Goal: Task Accomplishment & Management: Use online tool/utility

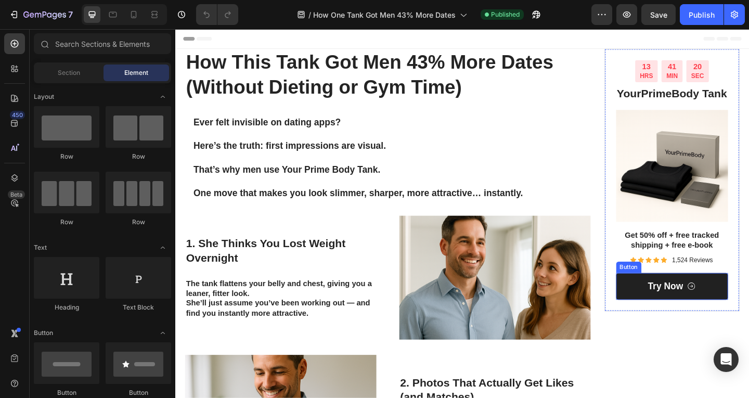
click at [663, 324] on link "Try Now" at bounding box center [716, 309] width 122 height 30
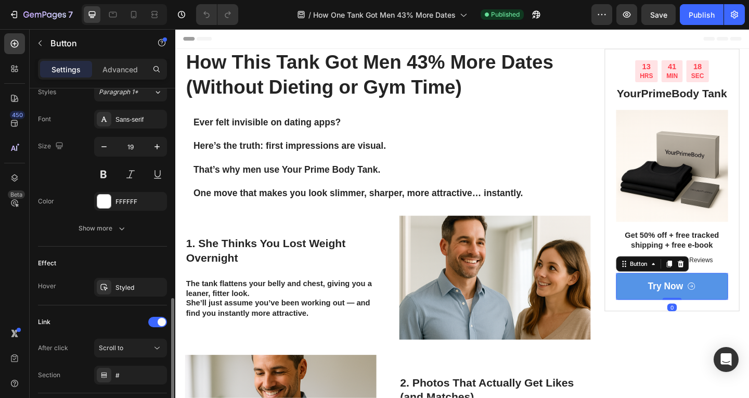
scroll to position [543, 0]
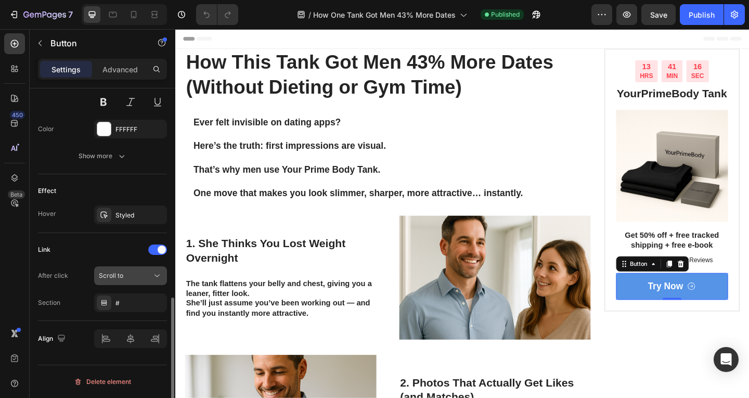
click at [127, 279] on div "Scroll to" at bounding box center [125, 275] width 53 height 9
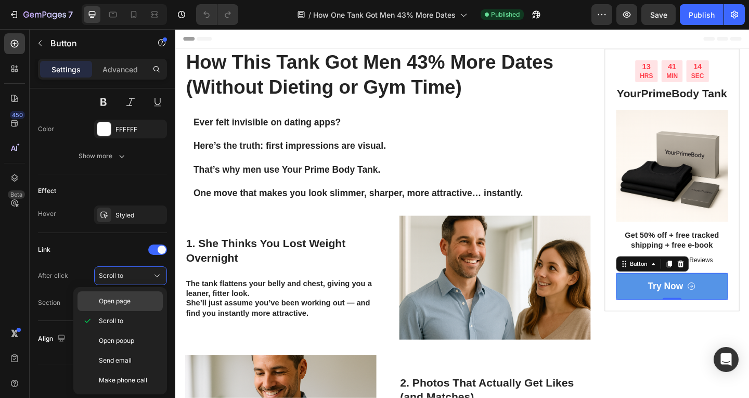
click at [108, 298] on span "Open page" at bounding box center [115, 301] width 32 height 9
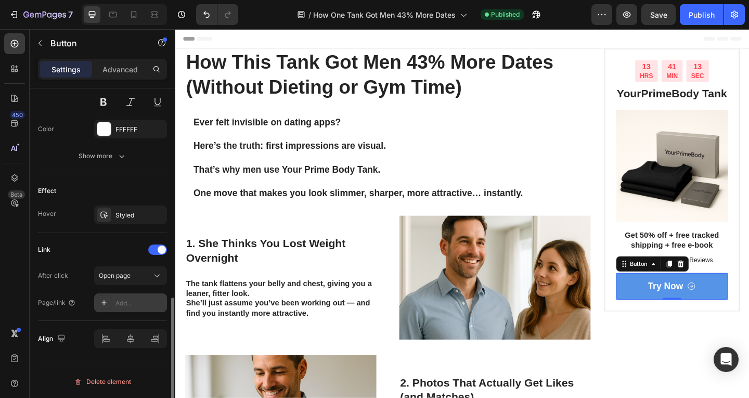
click at [130, 299] on div "Add..." at bounding box center [139, 303] width 49 height 9
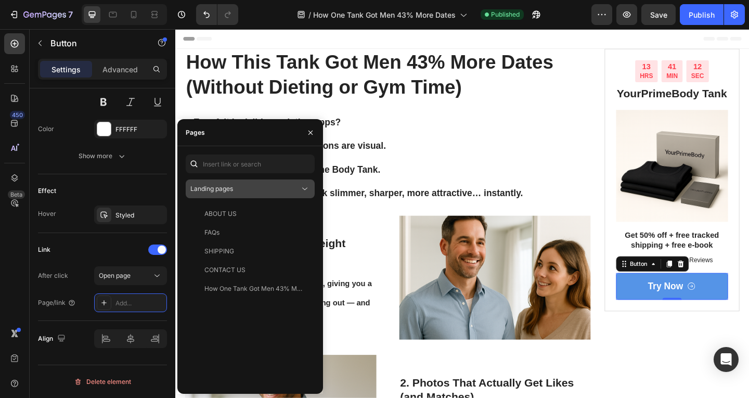
click at [237, 188] on div "Landing pages" at bounding box center [244, 188] width 109 height 9
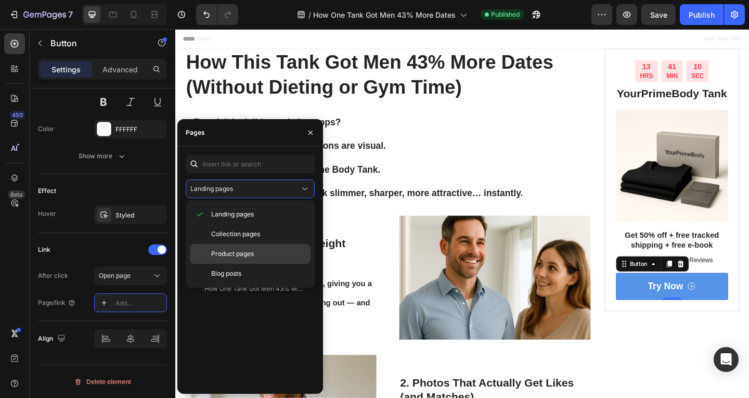
click at [223, 264] on div "Product pages" at bounding box center [250, 274] width 121 height 20
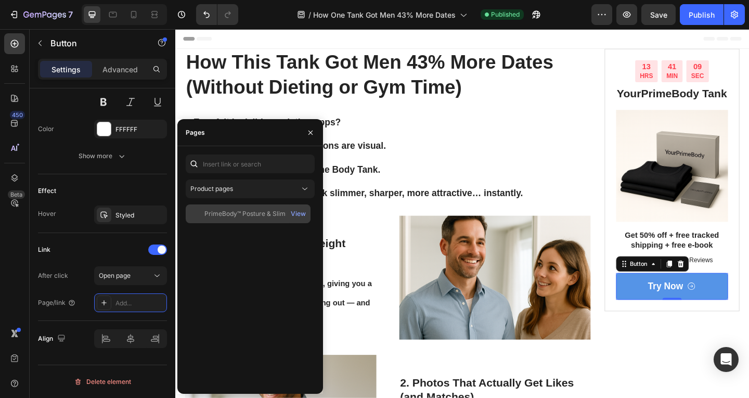
click at [234, 219] on div "PrimeBody™ Posture & Slimming Compression Tank View" at bounding box center [248, 213] width 125 height 19
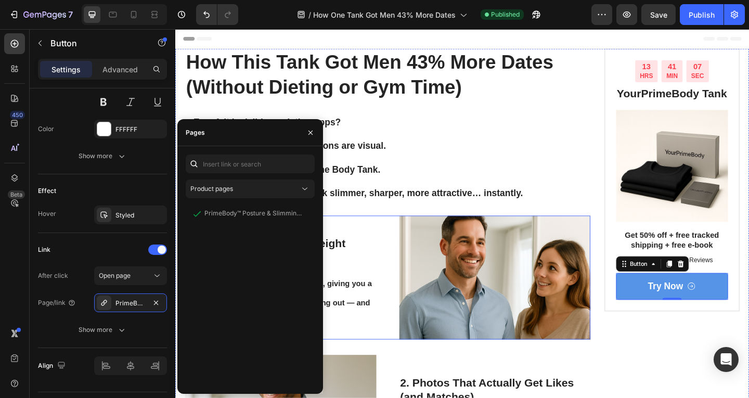
click at [496, 169] on p at bounding box center [374, 169] width 358 height 13
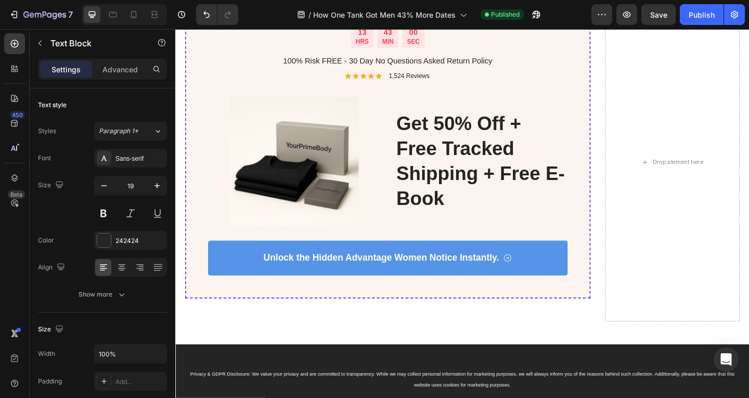
scroll to position [1016, 0]
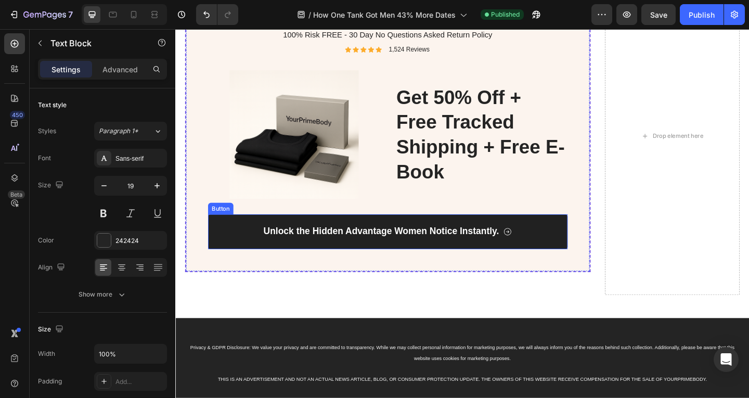
click at [418, 256] on link "Unlock the Hidden Advantage Women Notice Instantly." at bounding box center [406, 249] width 391 height 38
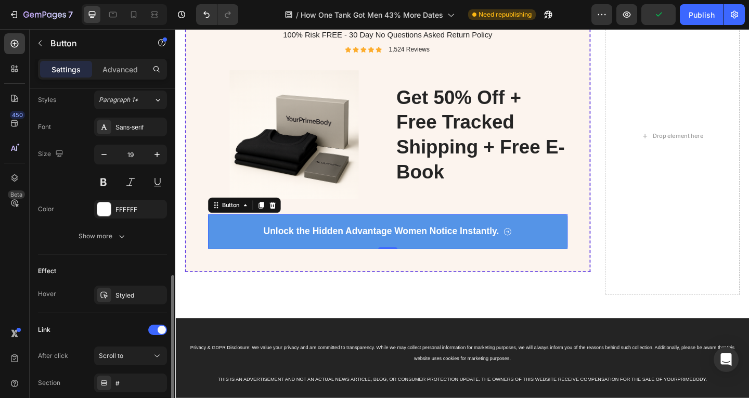
scroll to position [543, 0]
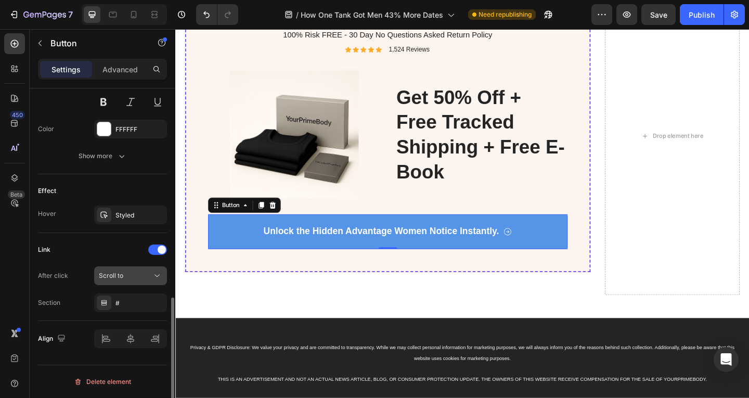
click at [124, 284] on button "Scroll to" at bounding box center [130, 275] width 73 height 19
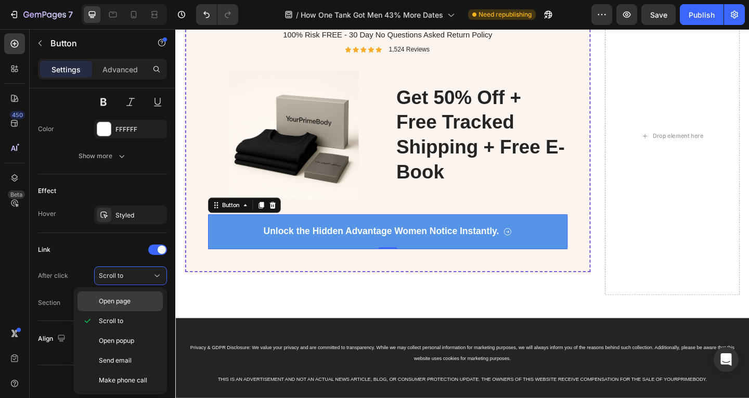
click at [115, 305] on span "Open page" at bounding box center [115, 301] width 32 height 9
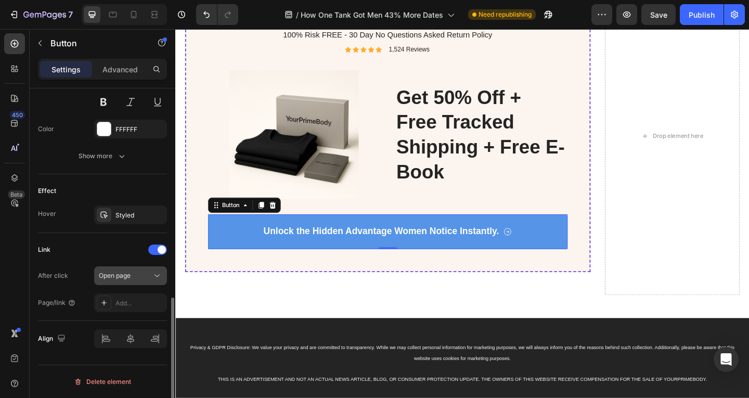
click at [128, 284] on button "Open page" at bounding box center [130, 275] width 73 height 19
click at [81, 280] on div "After click Open page" at bounding box center [102, 275] width 129 height 19
click at [106, 299] on icon at bounding box center [104, 303] width 8 height 8
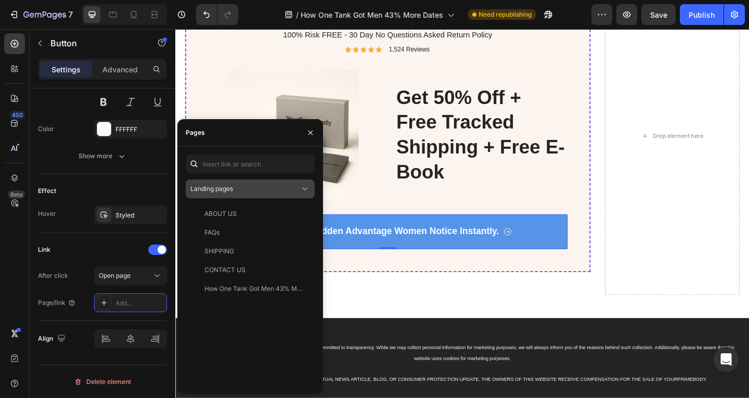
click at [229, 188] on span "Landing pages" at bounding box center [211, 189] width 43 height 8
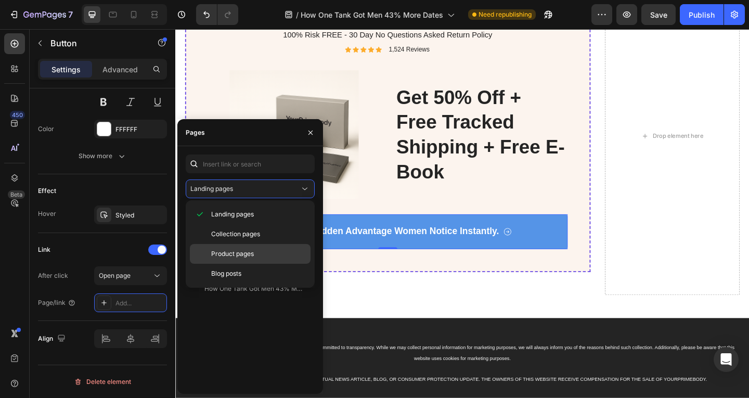
click at [228, 252] on span "Product pages" at bounding box center [232, 253] width 43 height 9
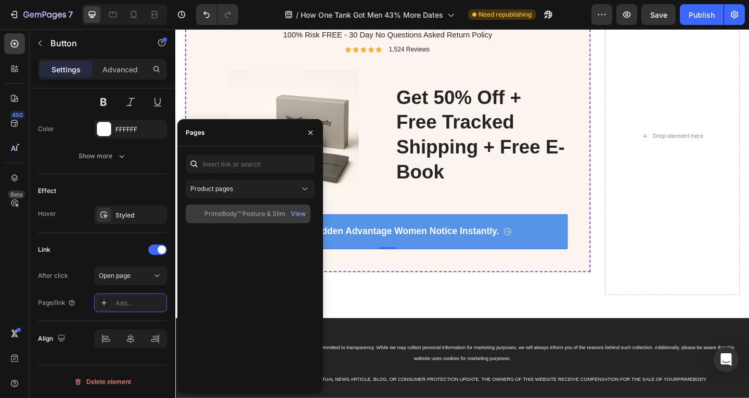
click at [226, 220] on div "PrimeBody™ Posture & Slimming Compression Tank View" at bounding box center [248, 213] width 125 height 19
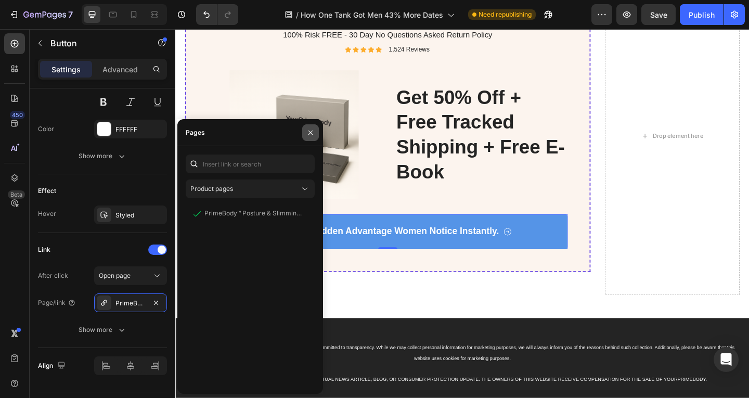
click at [303, 130] on button "button" at bounding box center [310, 132] width 17 height 17
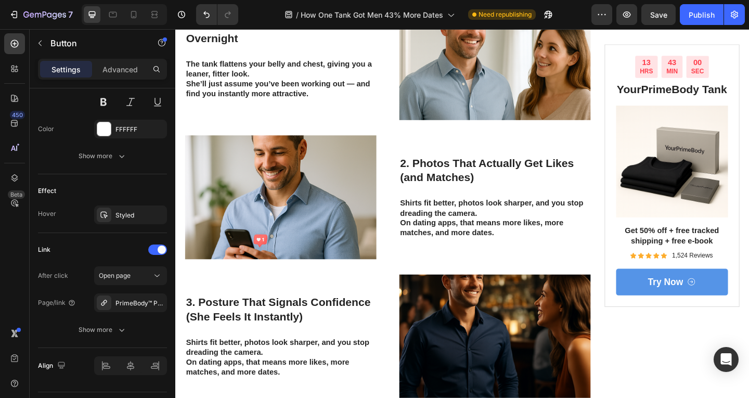
scroll to position [0, 0]
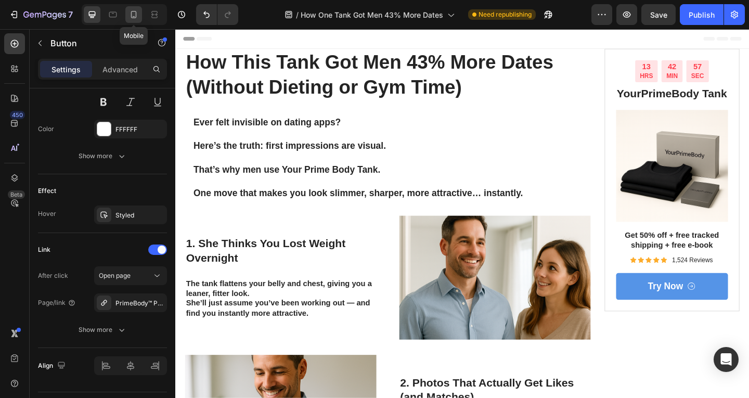
click at [142, 21] on div at bounding box center [133, 14] width 17 height 17
type input "Auto"
type input "17"
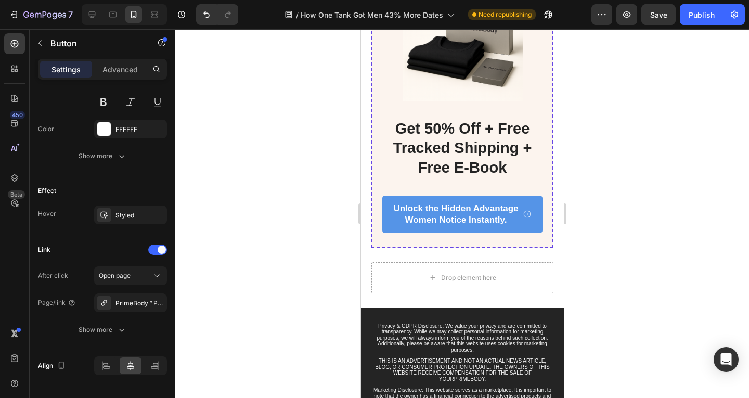
scroll to position [1456, 0]
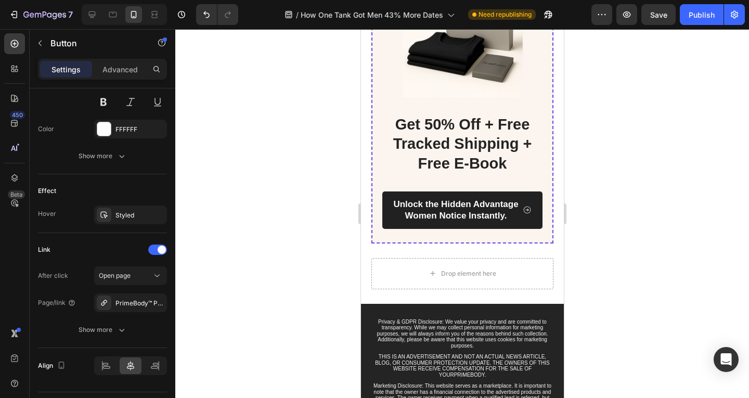
click at [388, 207] on link "Unlock the Hidden Advantage Women Notice Instantly." at bounding box center [462, 209] width 160 height 37
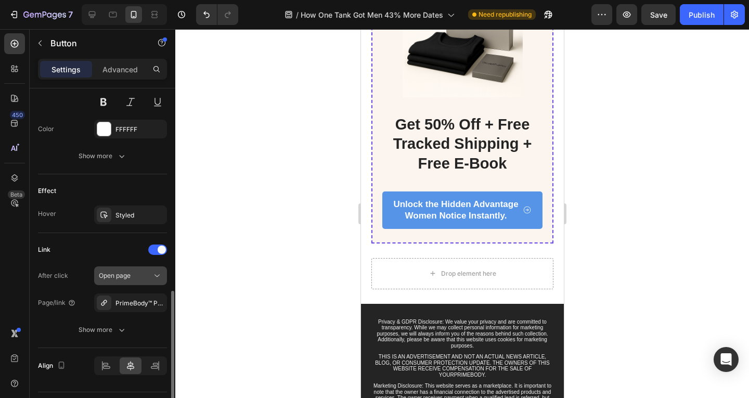
scroll to position [570, 0]
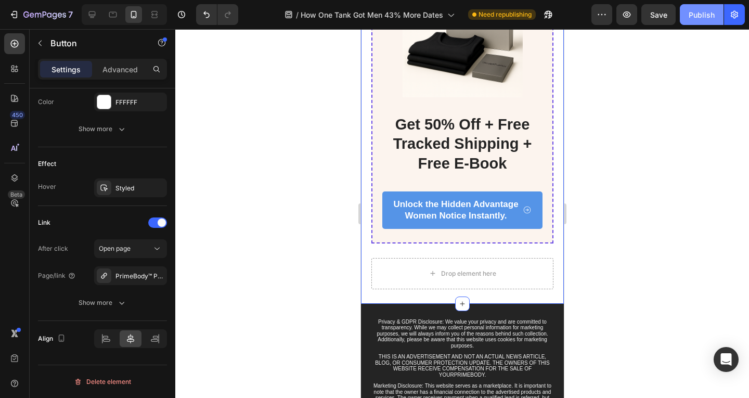
click at [697, 20] on div "Publish" at bounding box center [702, 14] width 26 height 11
click at [734, 21] on button "button" at bounding box center [734, 14] width 21 height 21
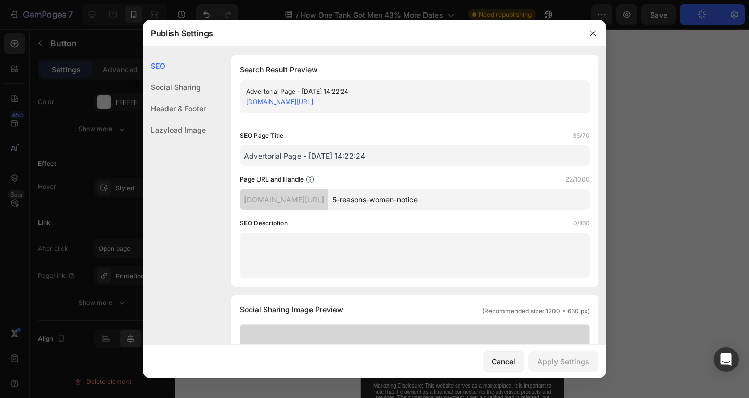
scroll to position [0, 0]
drag, startPoint x: 598, startPoint y: 32, endPoint x: 595, endPoint y: 36, distance: 5.6
click at [595, 36] on button "button" at bounding box center [593, 33] width 17 height 17
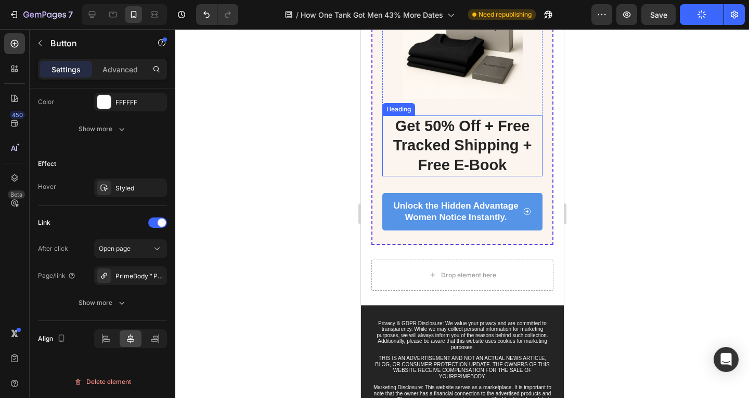
scroll to position [1444, 0]
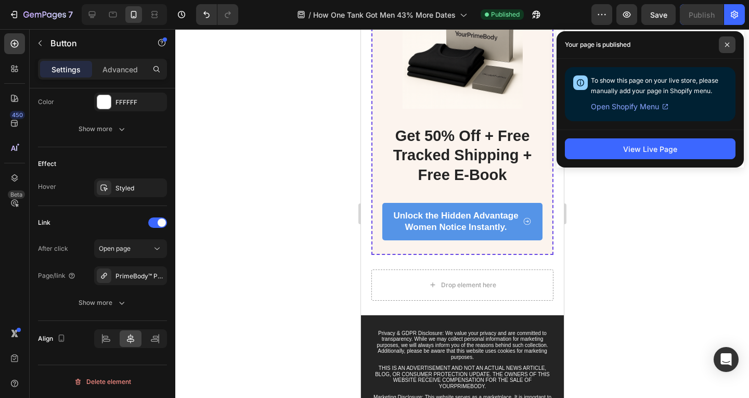
click at [723, 51] on span at bounding box center [727, 44] width 17 height 17
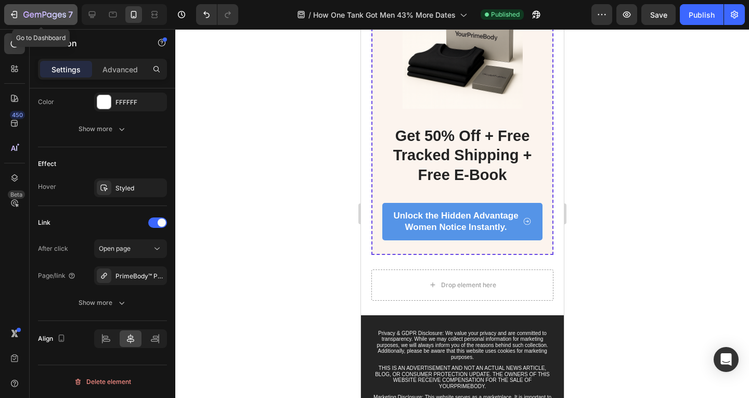
click at [45, 17] on icon "button" at bounding box center [44, 15] width 43 height 9
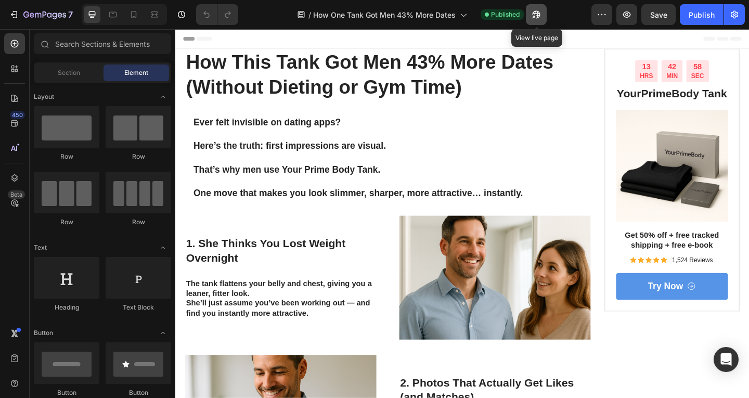
click at [531, 16] on button "button" at bounding box center [536, 14] width 21 height 21
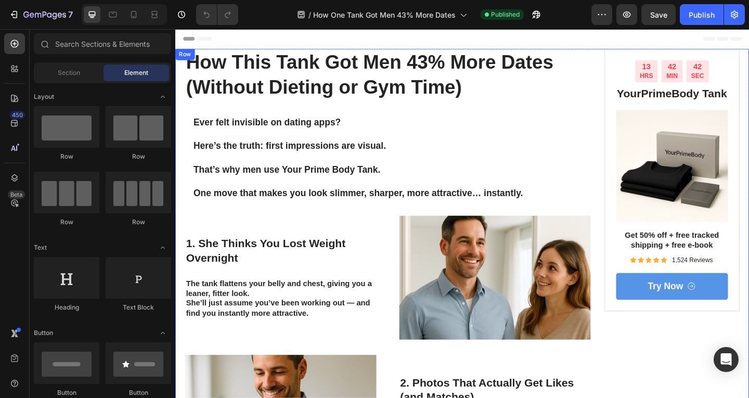
click at [181, 62] on div "Row" at bounding box center [185, 56] width 21 height 12
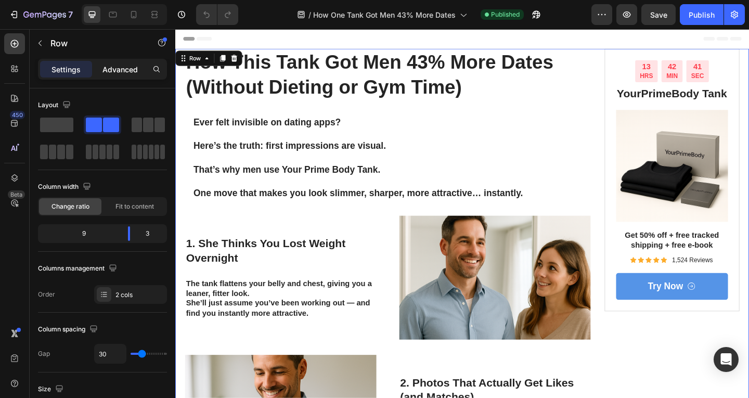
click at [113, 72] on p "Advanced" at bounding box center [119, 69] width 35 height 11
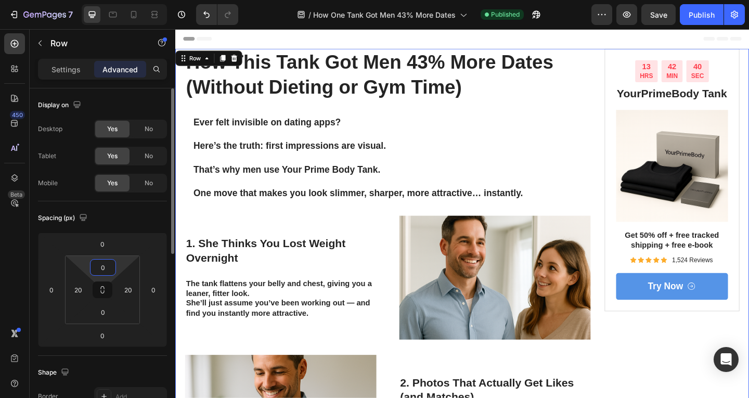
click at [95, 262] on input "0" at bounding box center [103, 268] width 21 height 16
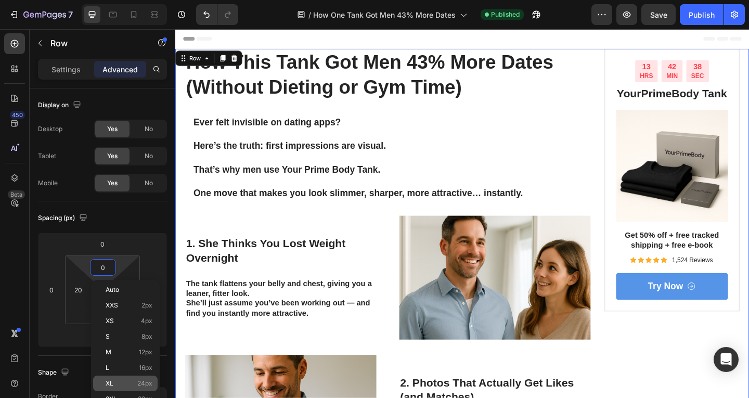
click at [121, 380] on p "XL 24px" at bounding box center [129, 383] width 47 height 7
type input "24"
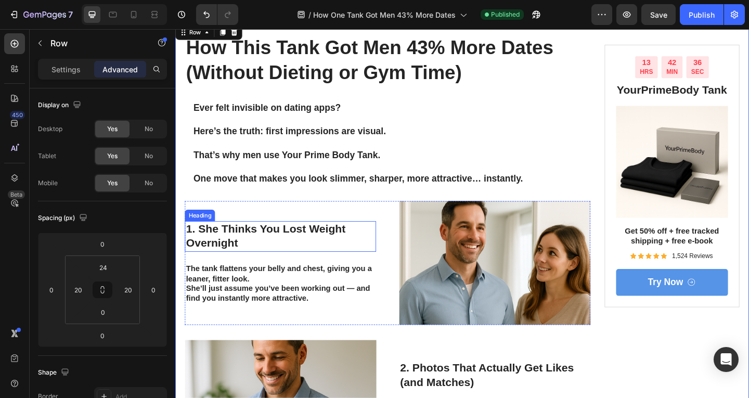
click at [390, 119] on p "Ever felt invisible on dating apps?" at bounding box center [374, 114] width 358 height 13
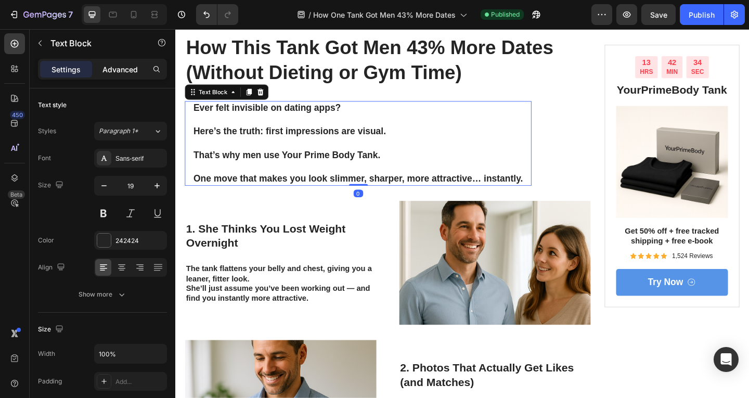
click at [138, 75] on div "Advanced" at bounding box center [120, 69] width 52 height 17
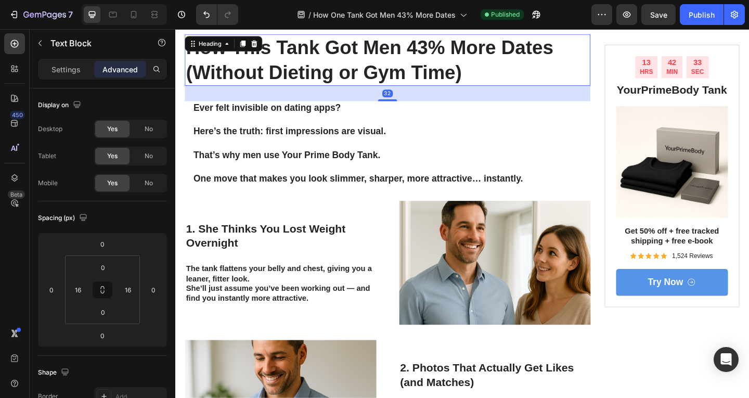
click at [372, 51] on strong "How This Tank Got Men 43% More Dates (Without Dieting or Gym Time)" at bounding box center [387, 62] width 400 height 50
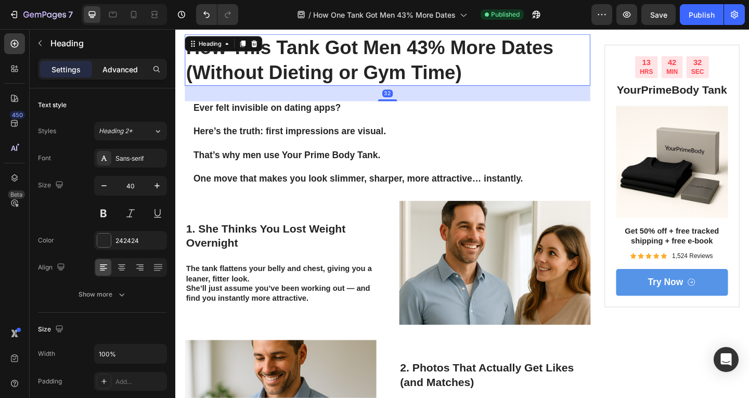
click at [119, 72] on p "Advanced" at bounding box center [119, 69] width 35 height 11
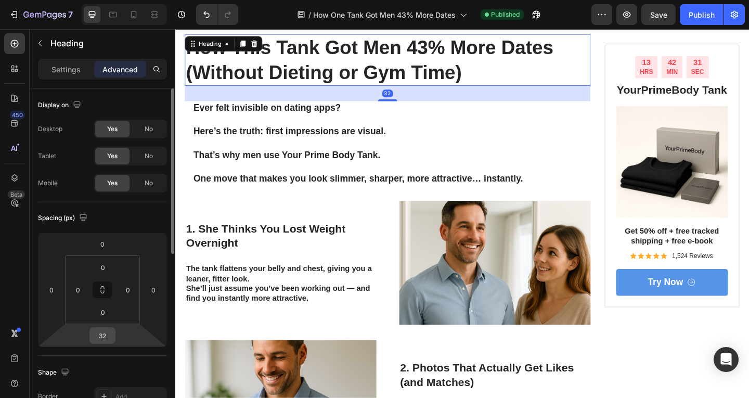
click at [99, 333] on input "32" at bounding box center [102, 336] width 21 height 16
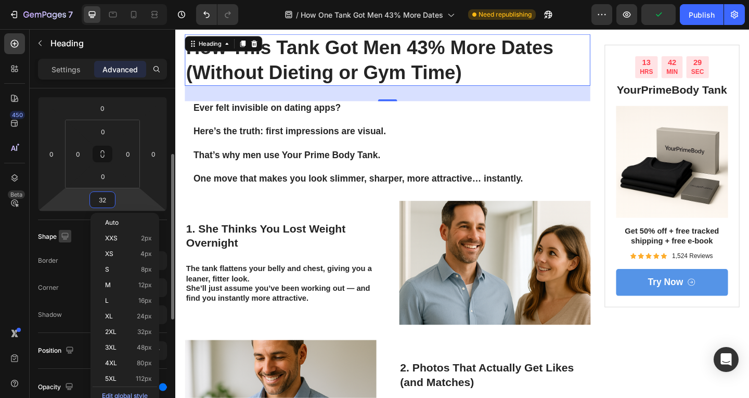
scroll to position [136, 0]
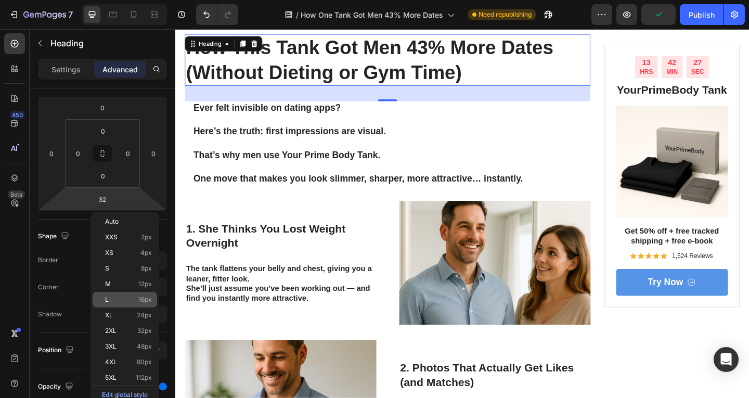
click at [112, 294] on div "L 16px" at bounding box center [125, 300] width 65 height 16
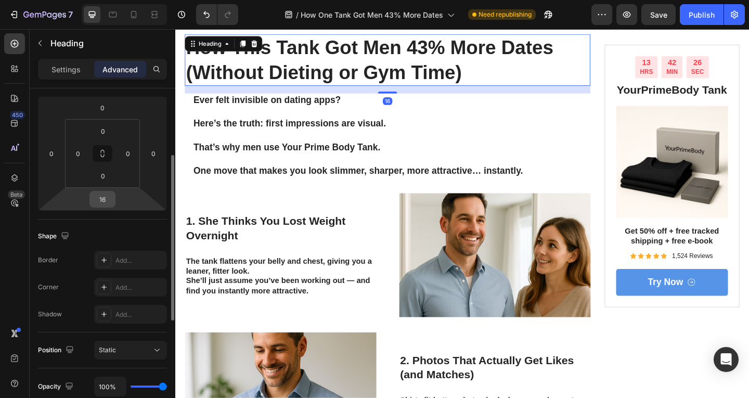
click at [107, 195] on input "16" at bounding box center [102, 199] width 21 height 16
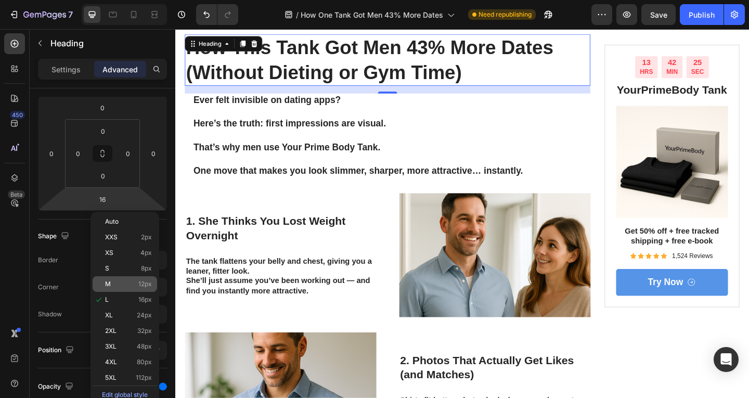
click at [122, 283] on p "M 12px" at bounding box center [128, 283] width 47 height 7
type input "12"
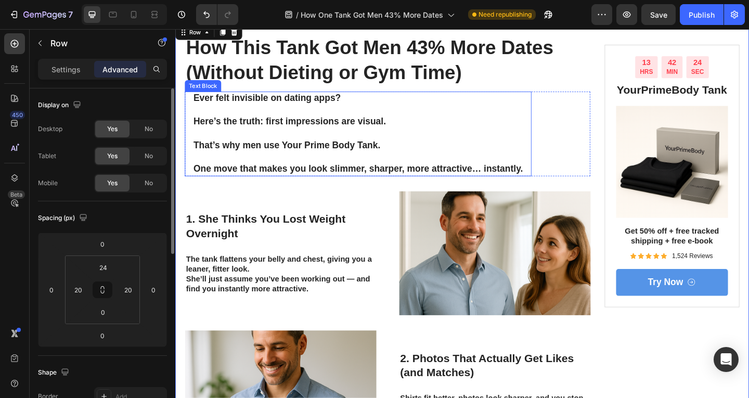
click at [293, 170] on p "One move that makes you look slimmer, sharper, more attractive… instantly." at bounding box center [374, 174] width 358 height 25
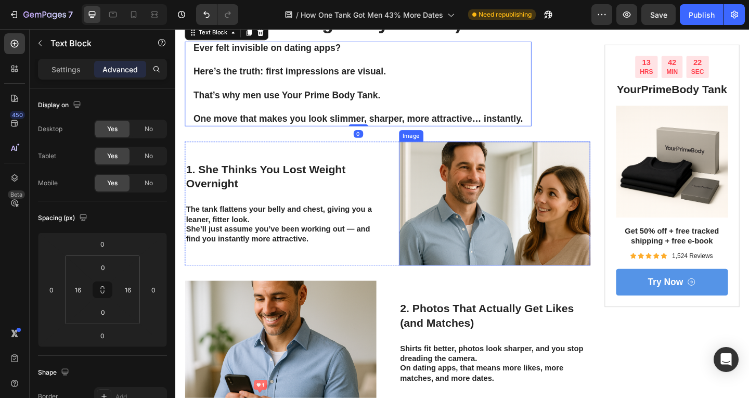
scroll to position [85, 0]
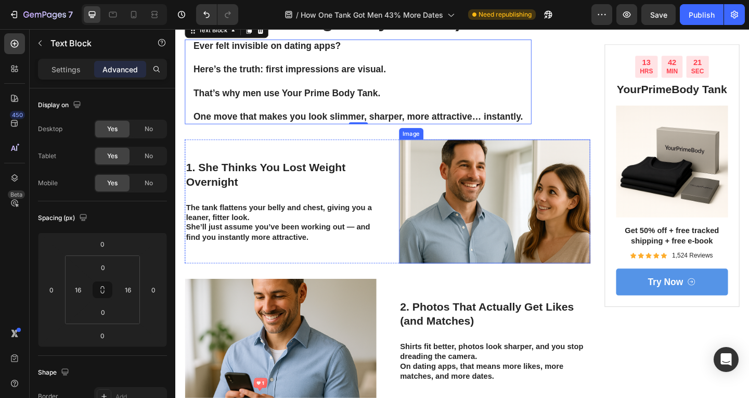
click at [491, 198] on img at bounding box center [523, 216] width 208 height 135
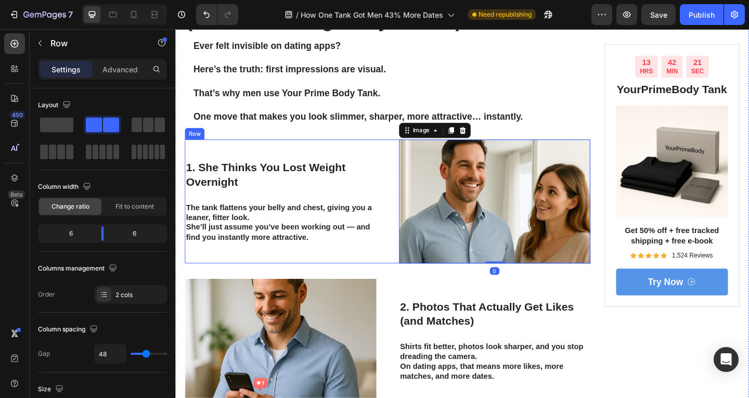
click at [378, 262] on div "1. She Thinks You Lost Weight Overnight Heading The tank flattens your belly an…" at bounding box center [290, 216] width 208 height 135
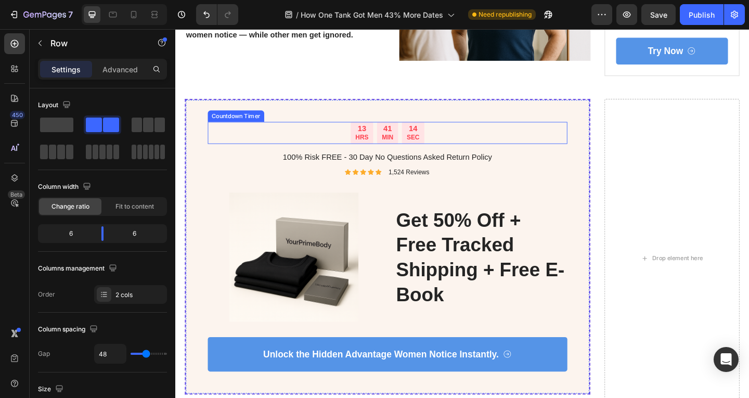
scroll to position [895, 0]
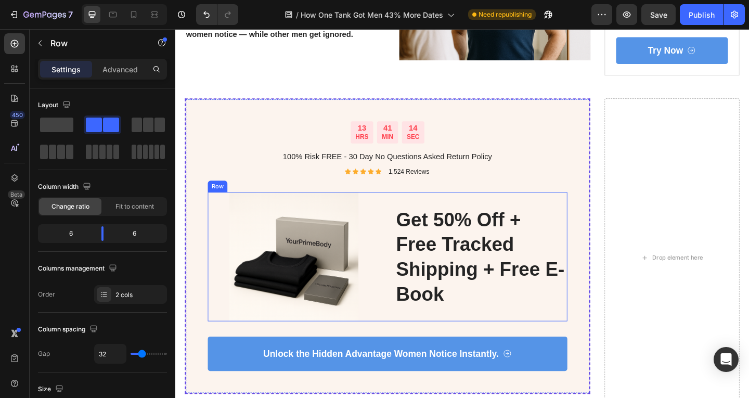
click at [427, 207] on div "get 50% off + free tracked shipping + free e-book Heading" at bounding box center [508, 277] width 187 height 140
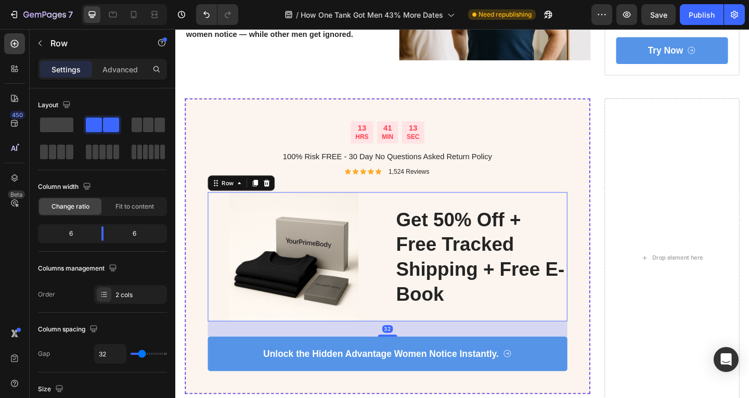
click at [434, 180] on p "1,524 Reviews" at bounding box center [429, 184] width 44 height 9
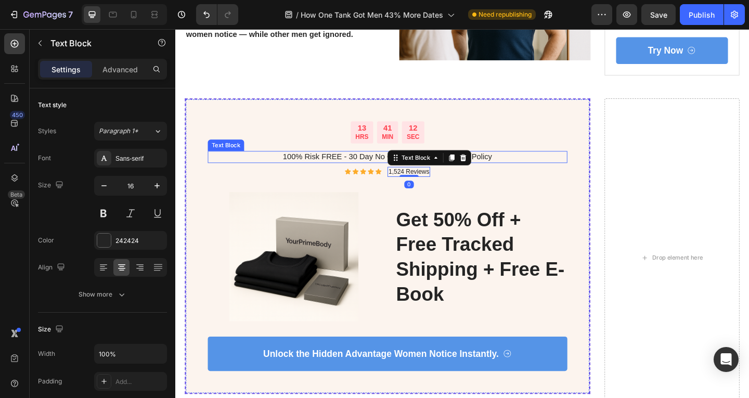
click at [527, 163] on p "100% Risk FREE - 30 Day No Questions Asked Return Policy" at bounding box center [406, 168] width 389 height 11
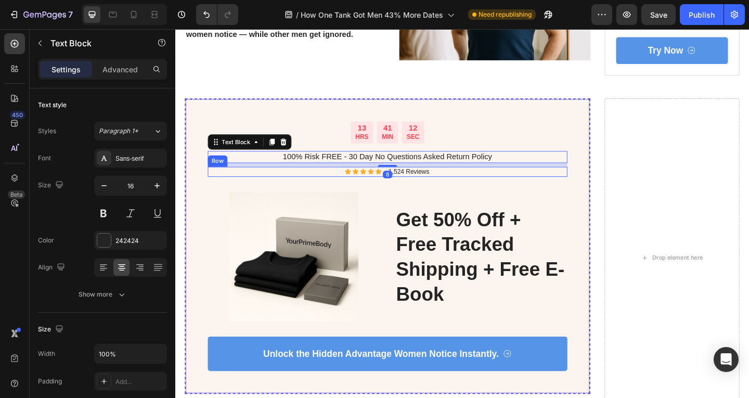
click at [543, 179] on div "Icon Icon Icon Icon Icon Icon List 1,524 Reviews Text Block Row" at bounding box center [406, 184] width 391 height 11
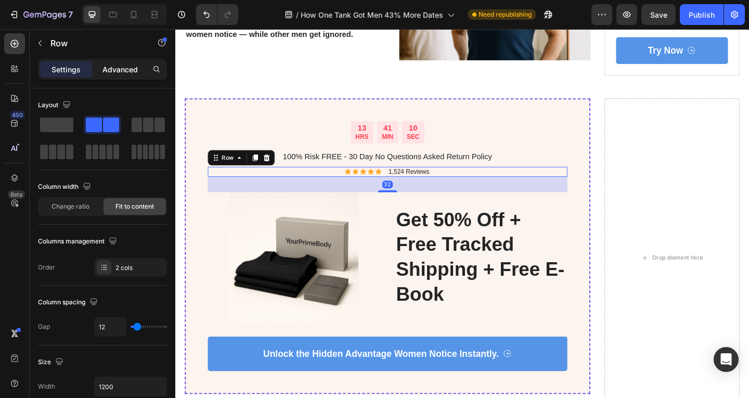
click at [102, 71] on p "Advanced" at bounding box center [119, 69] width 35 height 11
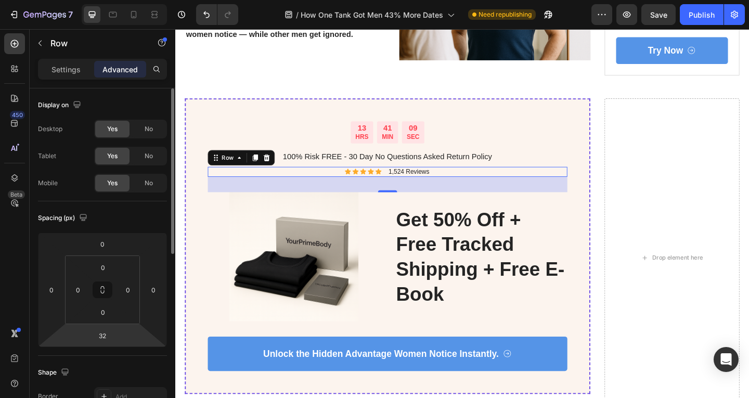
click at [99, 0] on html "7 Version history / How One Tank Got Men 43% More Dates Need republishing Previ…" at bounding box center [374, 0] width 749 height 0
click at [101, 338] on input "32" at bounding box center [102, 336] width 21 height 16
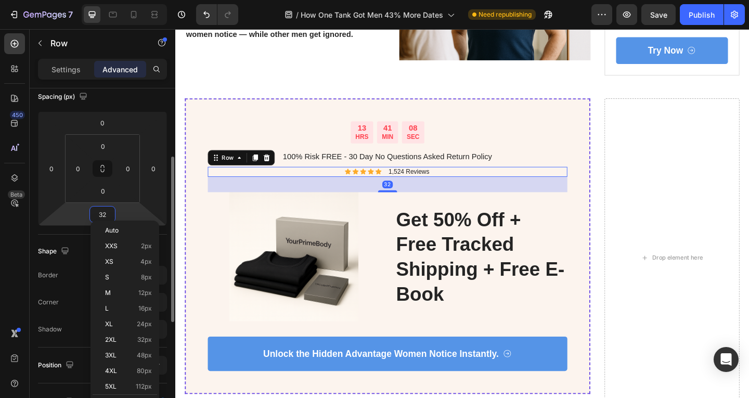
scroll to position [130, 0]
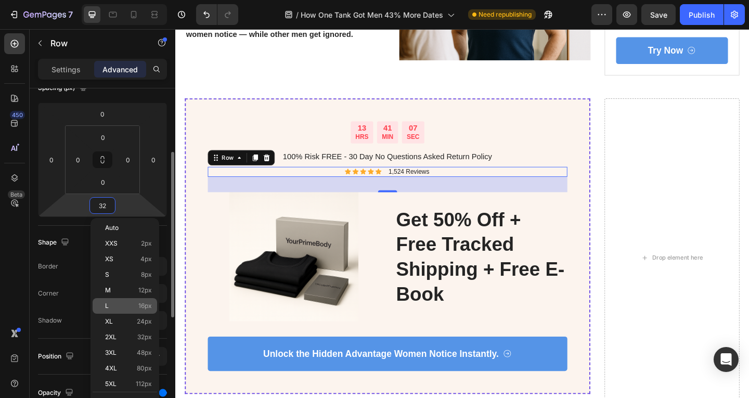
click at [120, 298] on div "L 16px" at bounding box center [125, 306] width 65 height 16
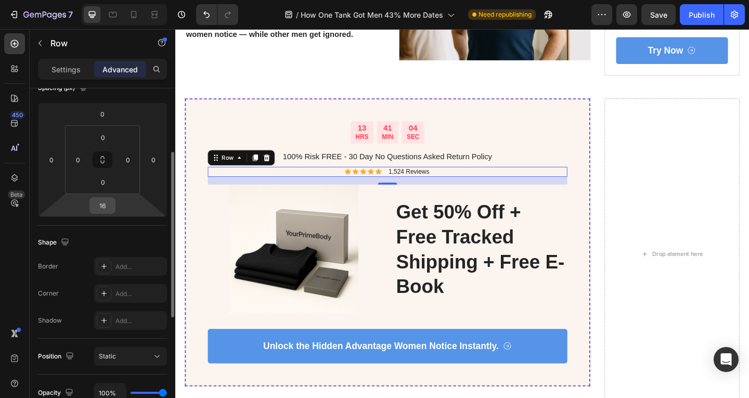
click at [106, 208] on input "16" at bounding box center [102, 206] width 21 height 16
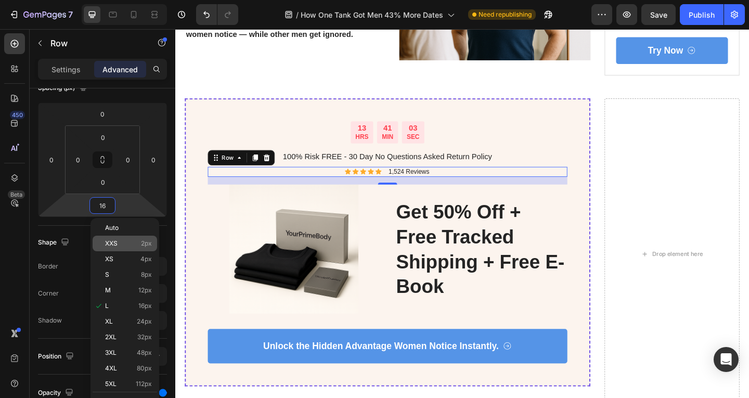
click at [111, 236] on div "XXS 2px" at bounding box center [125, 244] width 65 height 16
type input "2"
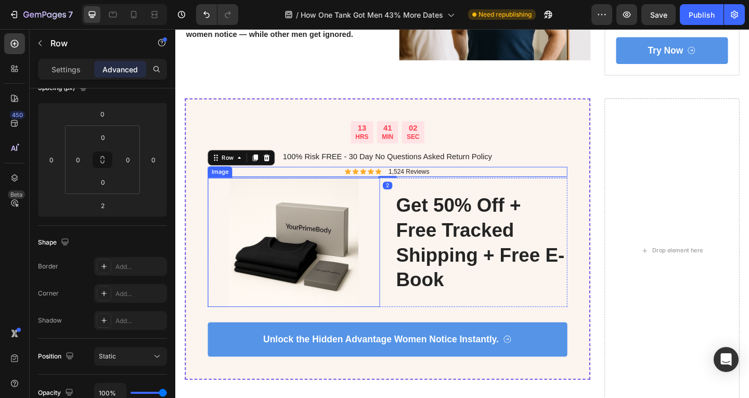
click at [333, 197] on img at bounding box center [304, 261] width 187 height 140
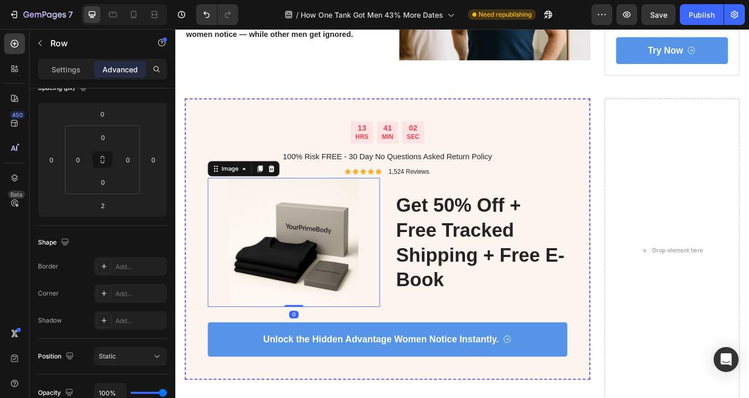
scroll to position [0, 0]
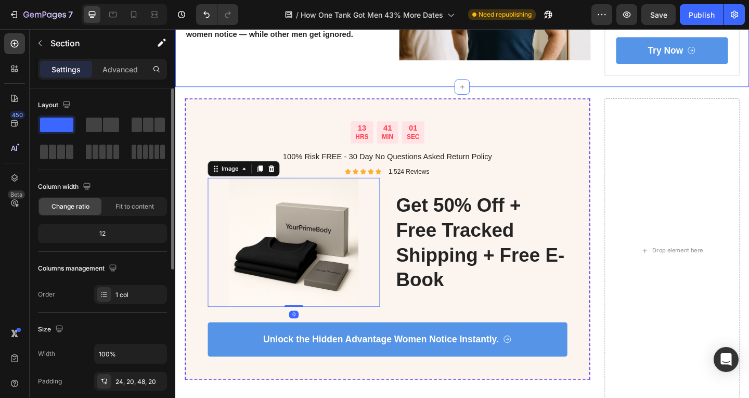
click at [589, 92] on div "13 HRS 41 MIN 01 SEC Countdown Timer 100% Risk FREE - 30 Day No Questions Asked…" at bounding box center [487, 276] width 624 height 368
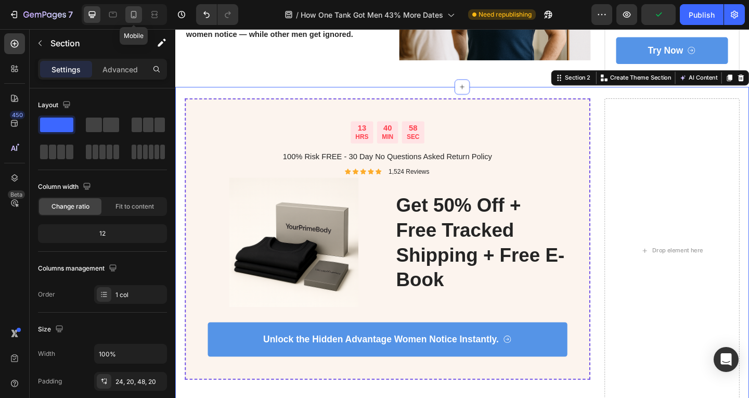
click at [136, 18] on icon at bounding box center [134, 14] width 6 height 7
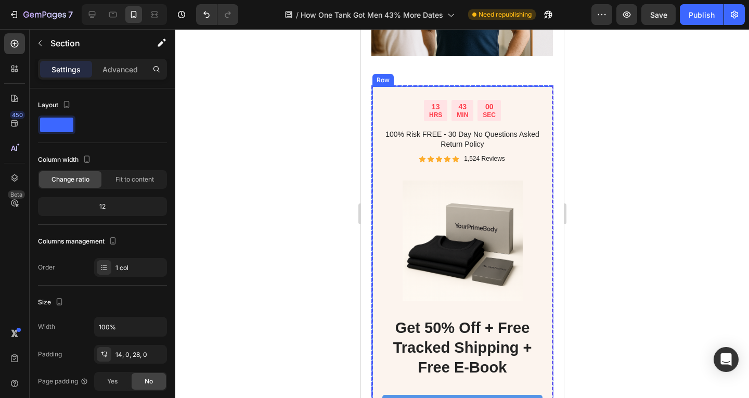
scroll to position [1294, 0]
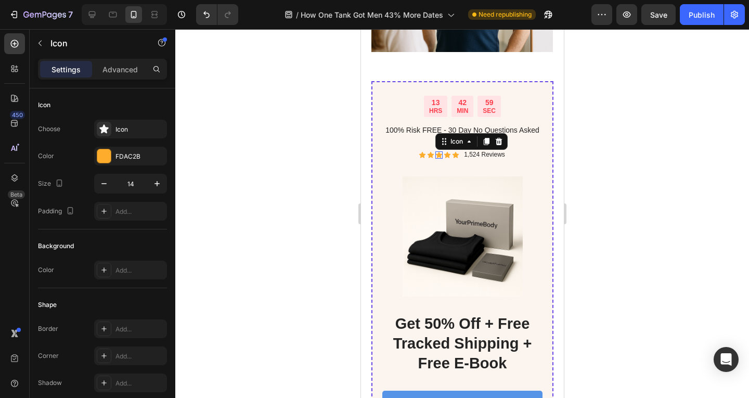
click at [443, 150] on div "Icon Icon Icon 0 Icon Icon Icon List" at bounding box center [438, 155] width 41 height 10
click at [484, 151] on p "1,524 Reviews" at bounding box center [484, 155] width 41 height 8
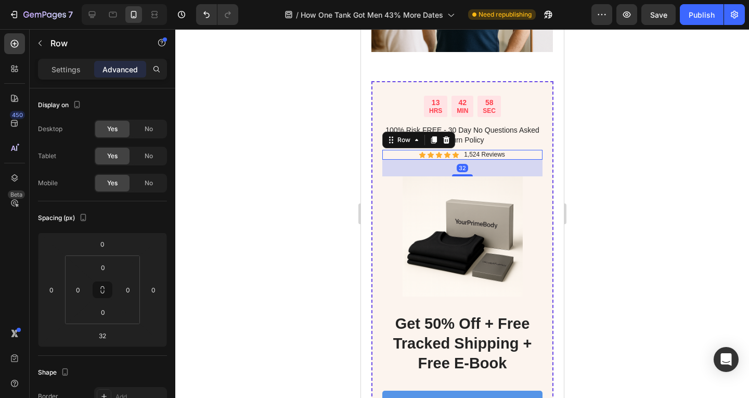
click at [514, 150] on div "Icon Icon Icon Icon Icon Icon List 1,524 Reviews Text Block Row 32" at bounding box center [462, 155] width 160 height 10
click at [100, 339] on input "32" at bounding box center [102, 336] width 21 height 16
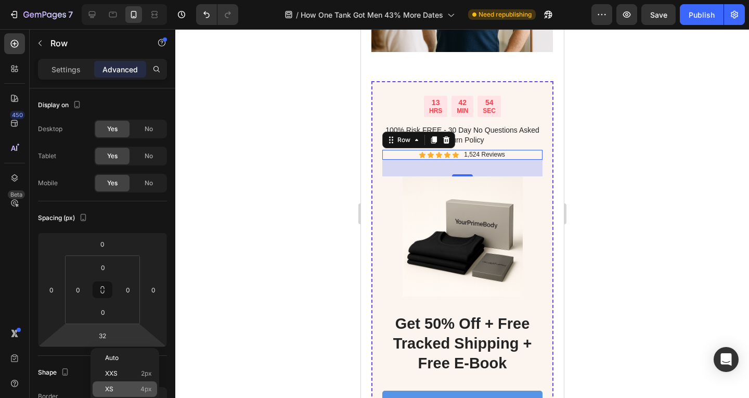
click at [120, 389] on p "XS 4px" at bounding box center [128, 388] width 47 height 7
type input "4"
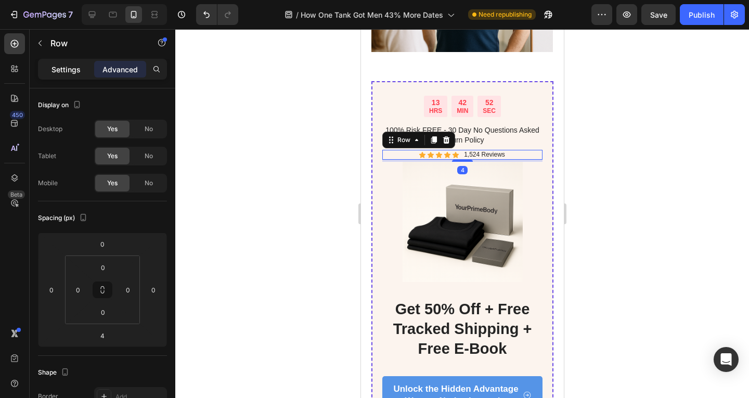
click at [74, 76] on div "Settings" at bounding box center [66, 69] width 52 height 17
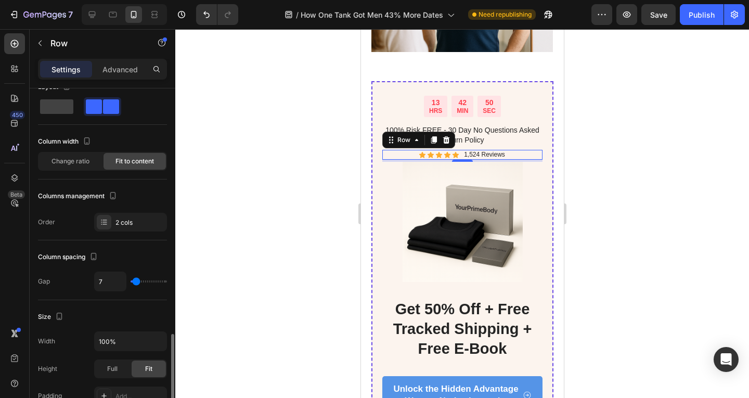
scroll to position [0, 0]
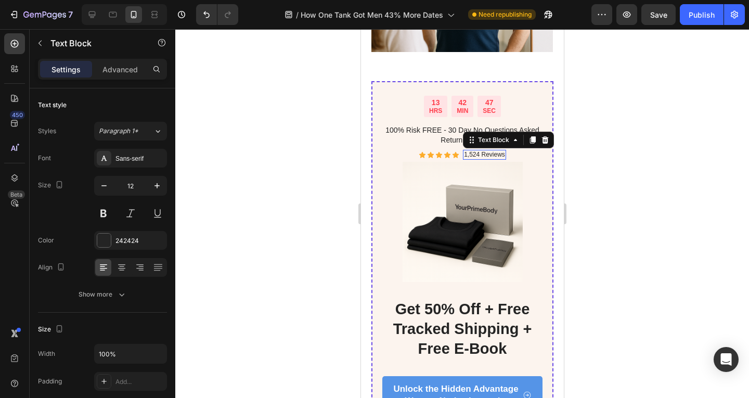
click at [470, 151] on p "1,524 Reviews" at bounding box center [484, 155] width 41 height 8
click at [162, 185] on icon "button" at bounding box center [157, 186] width 10 height 10
type input "13"
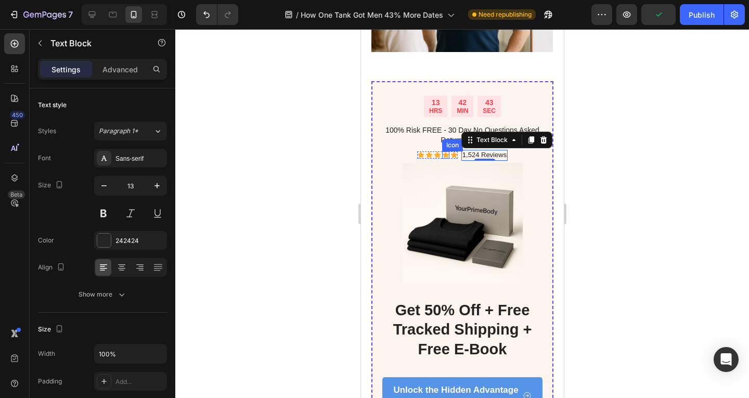
click at [442, 151] on div "Icon" at bounding box center [445, 154] width 7 height 7
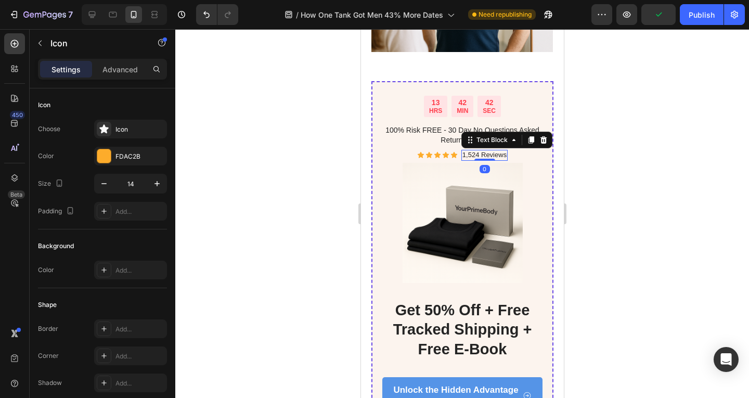
click at [461, 150] on div "1,524 Reviews" at bounding box center [484, 155] width 46 height 11
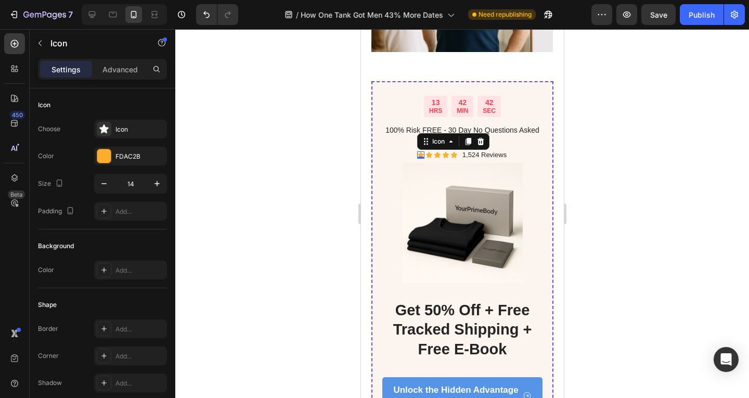
click at [417, 151] on div "Icon 0" at bounding box center [420, 154] width 7 height 7
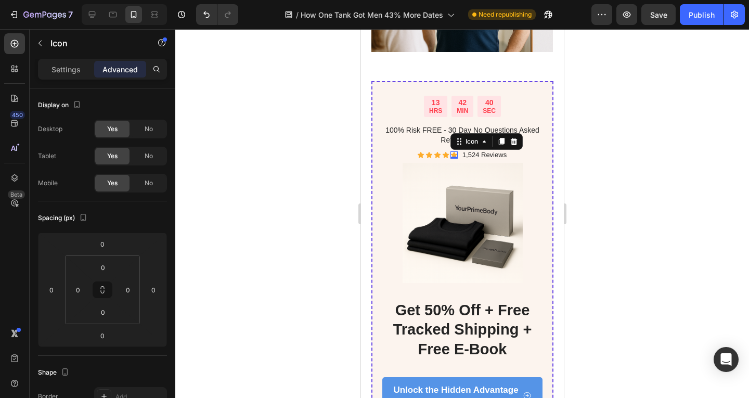
click at [450, 151] on div "Icon 0" at bounding box center [453, 154] width 7 height 7
click at [427, 150] on div "Icon Icon Icon Icon Icon 0 Icon List" at bounding box center [437, 155] width 41 height 11
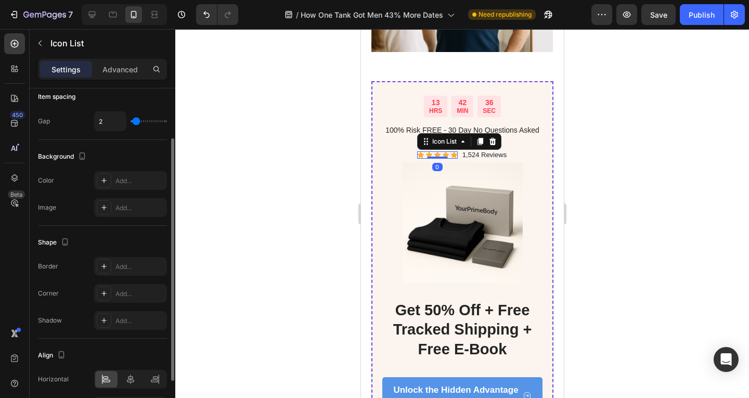
scroll to position [69, 0]
click at [417, 152] on icon at bounding box center [420, 155] width 6 height 6
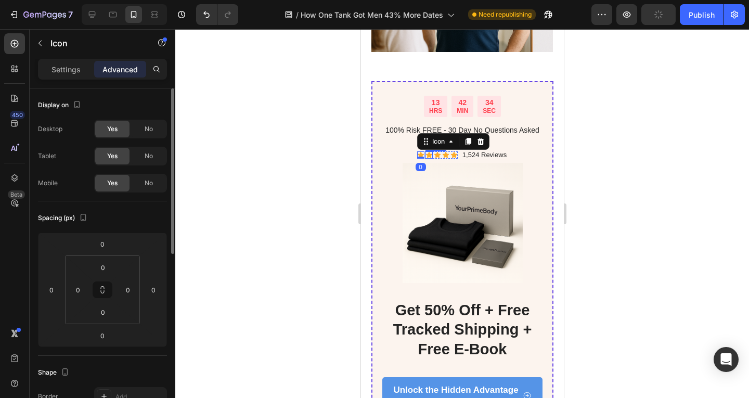
click at [425, 151] on div "Icon" at bounding box center [428, 154] width 7 height 7
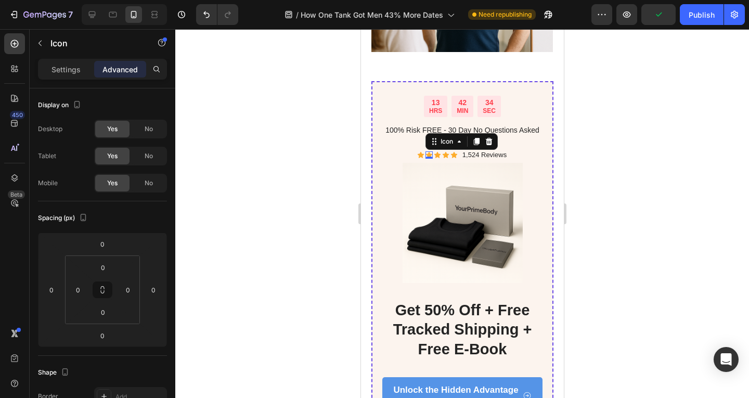
click at [428, 155] on div "0" at bounding box center [428, 159] width 10 height 8
click at [417, 152] on icon at bounding box center [420, 155] width 6 height 6
click at [425, 151] on div "Icon 0" at bounding box center [428, 154] width 7 height 7
click at [433, 151] on div "Icon" at bounding box center [436, 154] width 7 height 7
click at [67, 71] on p "Settings" at bounding box center [66, 69] width 29 height 11
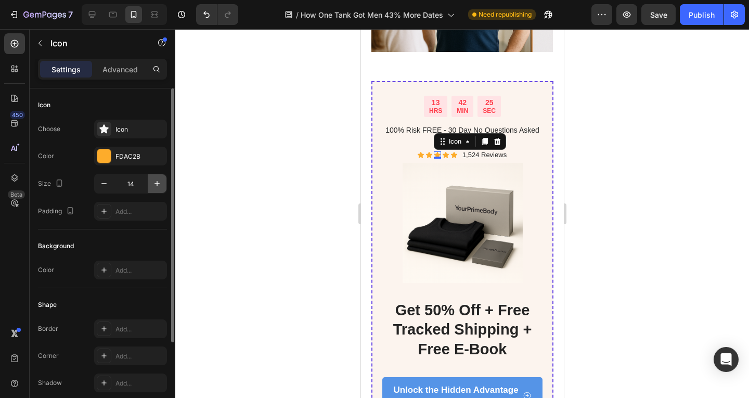
click at [157, 184] on icon "button" at bounding box center [157, 183] width 5 height 5
type input "15"
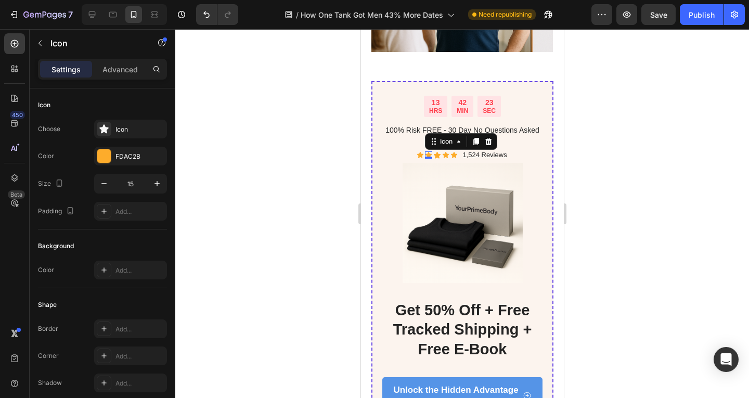
click at [425, 151] on div "Icon 0" at bounding box center [428, 154] width 7 height 7
click at [417, 151] on icon at bounding box center [419, 154] width 7 height 7
click at [442, 151] on div "Icon" at bounding box center [445, 154] width 7 height 7
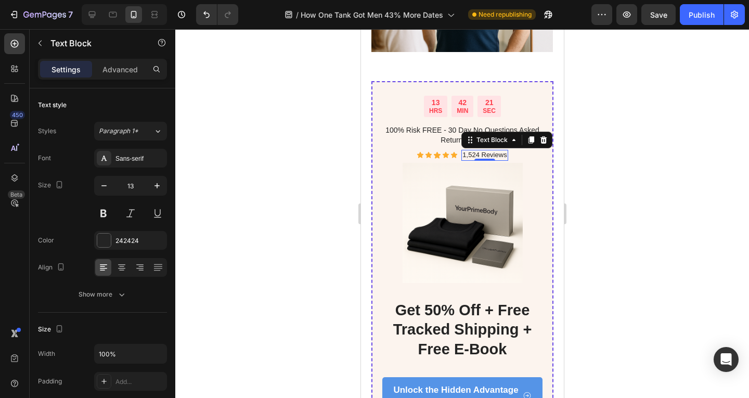
click at [494, 151] on p "1,524 Reviews" at bounding box center [484, 155] width 44 height 9
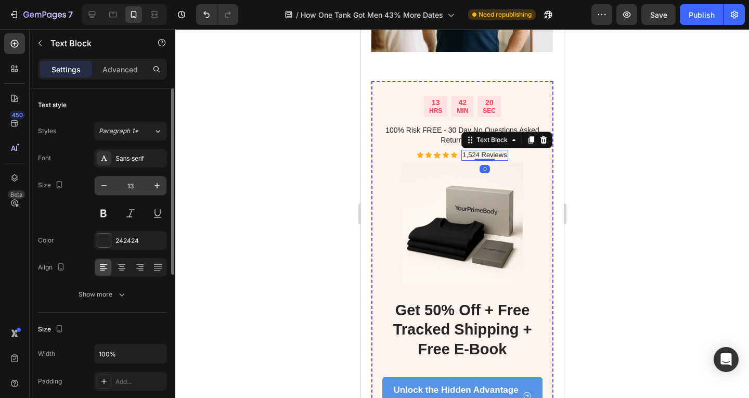
click at [145, 188] on input "13" at bounding box center [130, 185] width 34 height 19
click at [158, 188] on icon "button" at bounding box center [157, 186] width 10 height 10
type input "14"
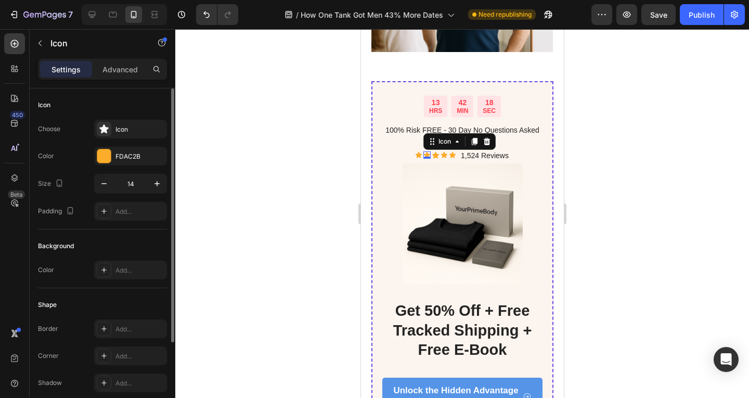
click at [423, 151] on icon at bounding box center [426, 154] width 7 height 7
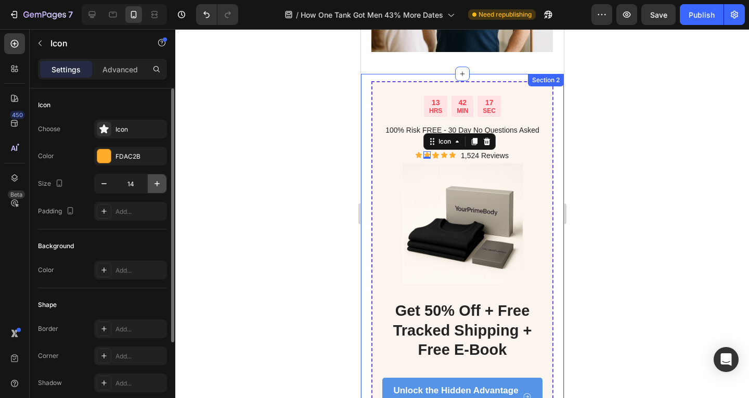
click at [161, 184] on icon "button" at bounding box center [157, 183] width 10 height 10
type input "16"
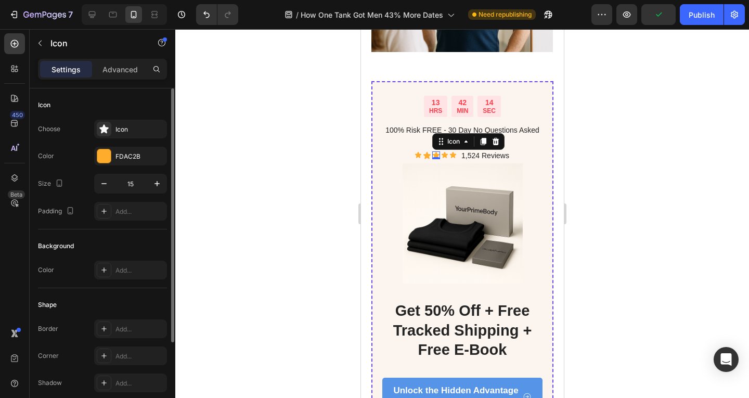
click at [432, 151] on div "Icon 0" at bounding box center [436, 155] width 8 height 8
click at [441, 151] on div "Icon" at bounding box center [444, 154] width 7 height 7
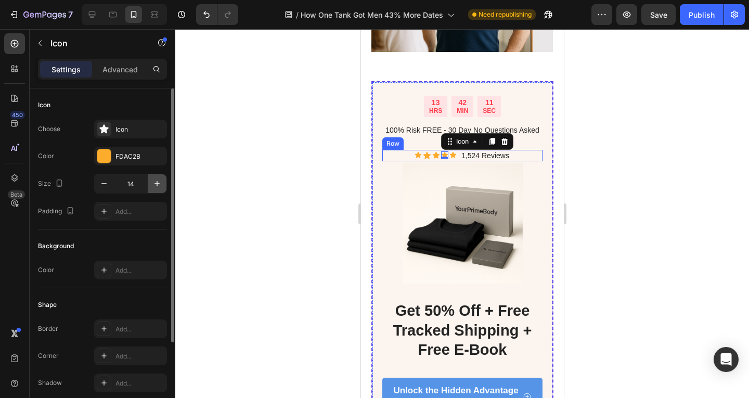
click at [156, 183] on icon "button" at bounding box center [157, 183] width 10 height 10
type input "15"
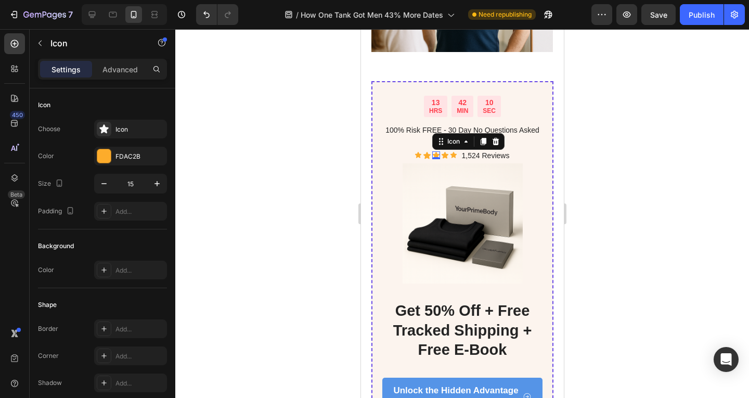
click at [432, 152] on icon at bounding box center [435, 155] width 7 height 7
click at [449, 151] on div "Icon 0" at bounding box center [452, 154] width 7 height 7
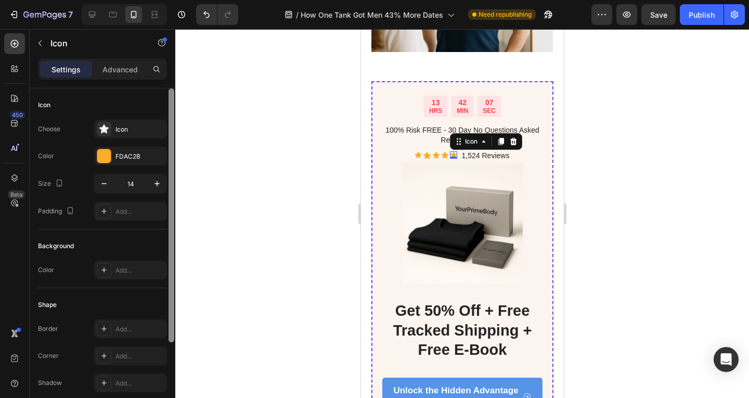
click at [168, 177] on div at bounding box center [172, 257] width 8 height 339
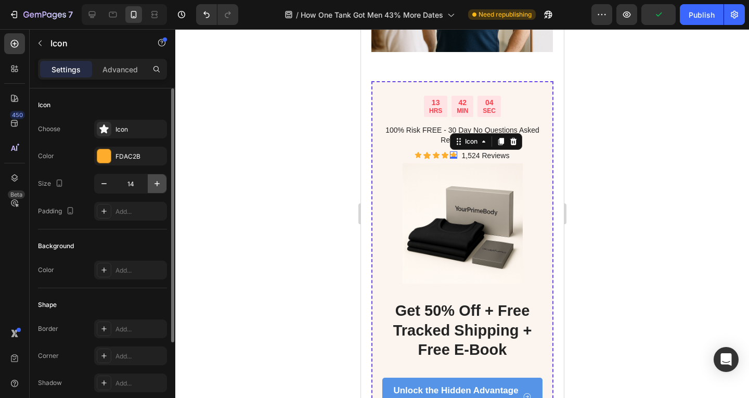
click at [155, 186] on icon "button" at bounding box center [157, 183] width 10 height 10
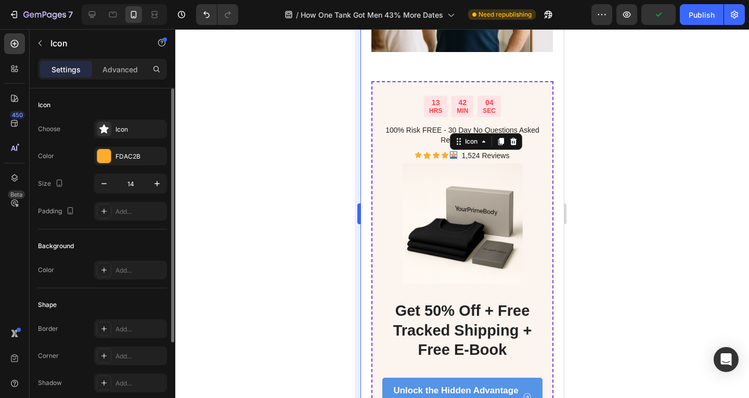
type input "15"
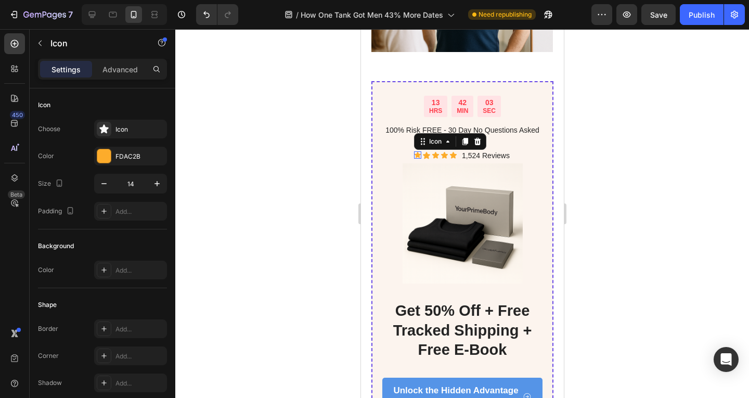
click at [414, 152] on icon at bounding box center [417, 155] width 6 height 6
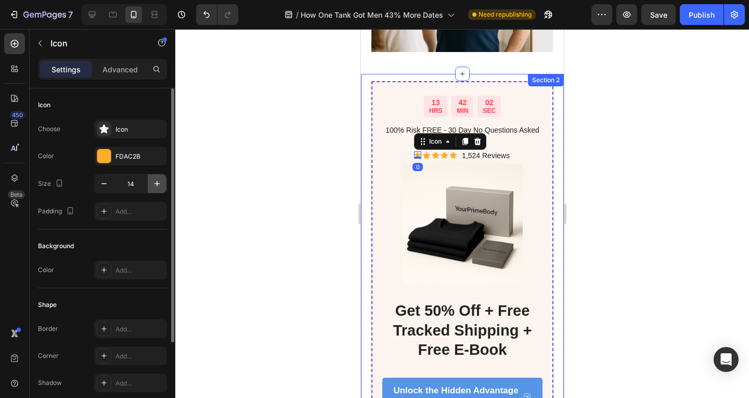
click at [156, 186] on icon "button" at bounding box center [157, 183] width 10 height 10
type input "15"
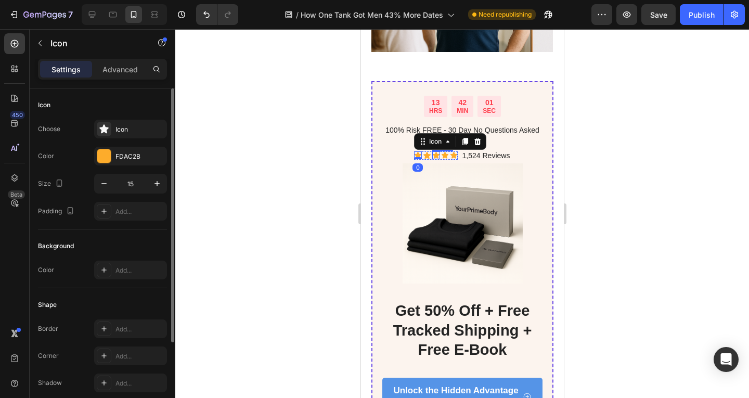
click at [434, 151] on div "Icon" at bounding box center [436, 155] width 8 height 8
click at [304, 144] on div at bounding box center [462, 213] width 574 height 369
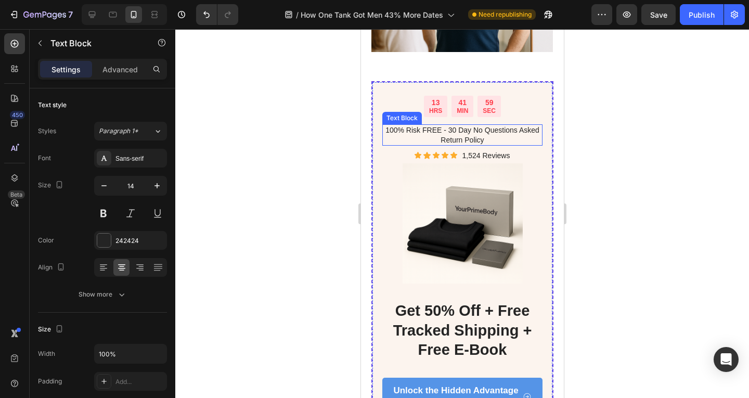
click at [474, 125] on p "100% Risk FREE - 30 Day No Questions Asked Return Policy" at bounding box center [462, 134] width 158 height 19
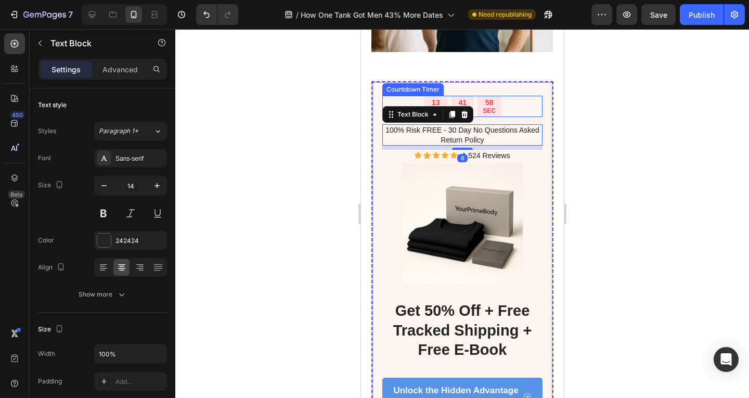
click at [515, 96] on div "13 HRS 41 MIN 58 SEC" at bounding box center [462, 107] width 160 height 22
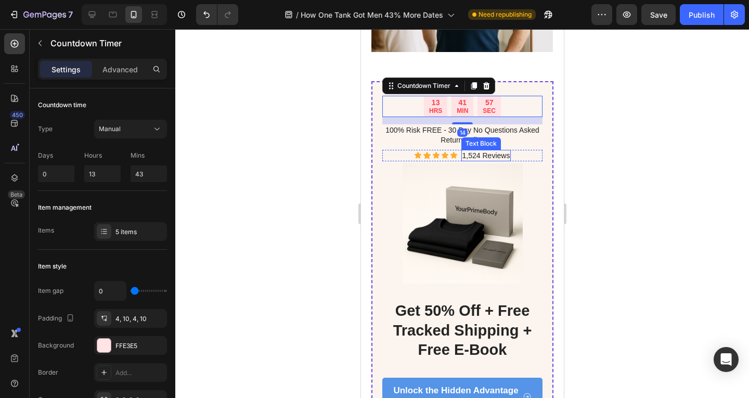
click at [461, 137] on div "Text Block" at bounding box center [481, 143] width 40 height 12
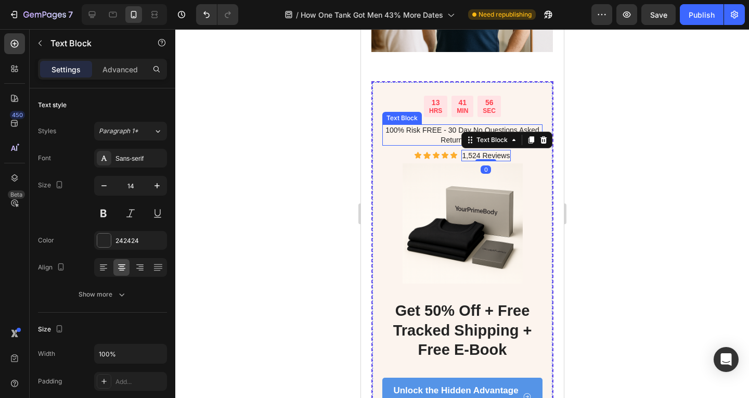
click at [425, 125] on p "100% Risk FREE - 30 Day No Questions Asked Return Policy" at bounding box center [462, 134] width 158 height 19
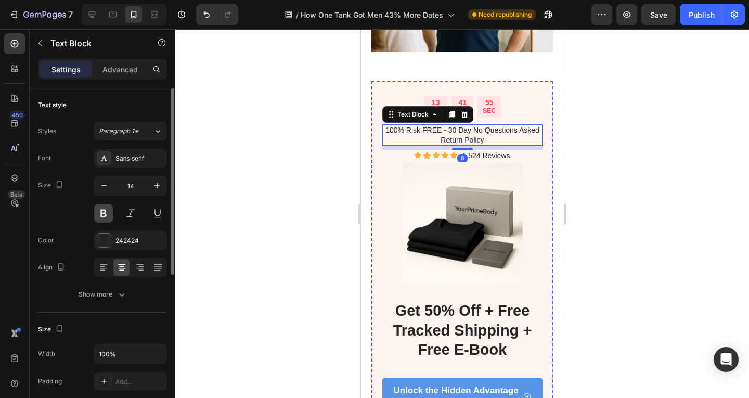
click at [99, 220] on button at bounding box center [103, 213] width 19 height 19
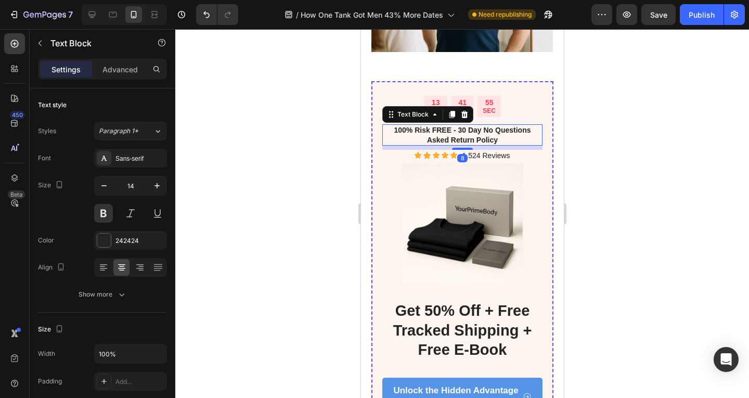
click at [262, 189] on div at bounding box center [462, 213] width 574 height 369
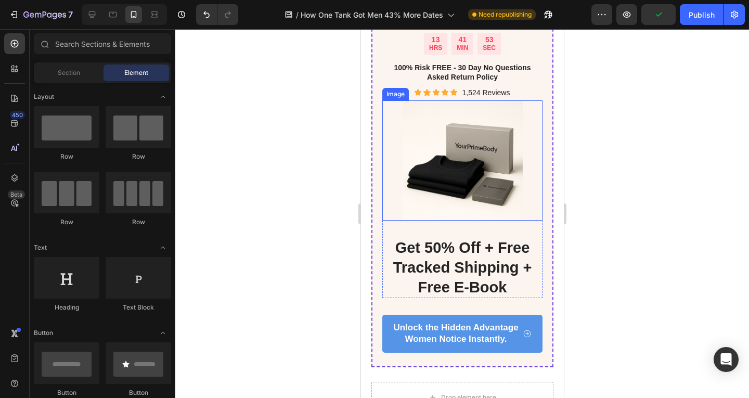
scroll to position [1332, 0]
click at [433, 187] on img at bounding box center [462, 160] width 160 height 120
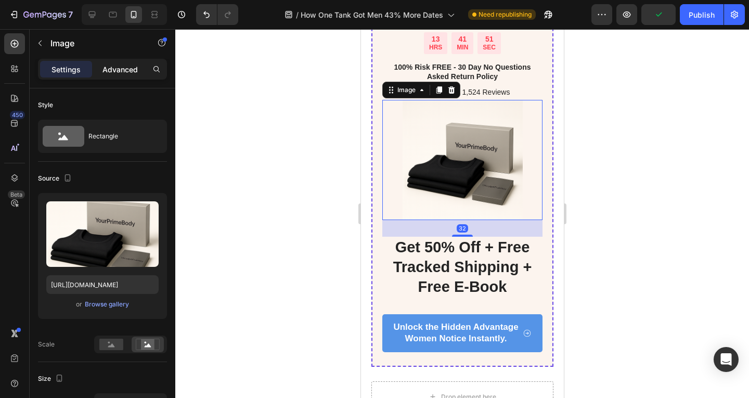
click at [118, 66] on p "Advanced" at bounding box center [119, 69] width 35 height 11
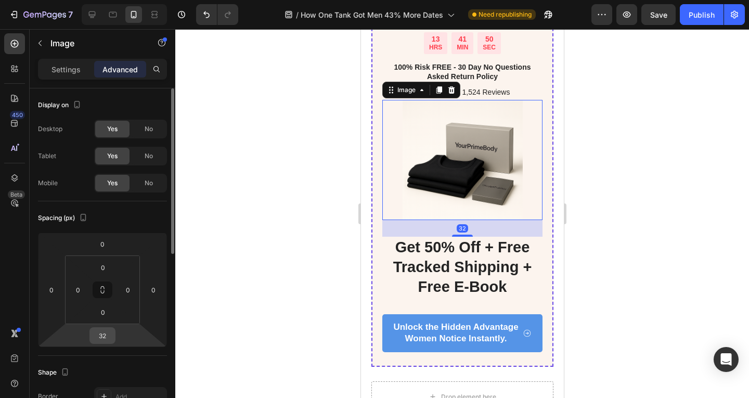
click at [111, 330] on input "32" at bounding box center [102, 336] width 21 height 16
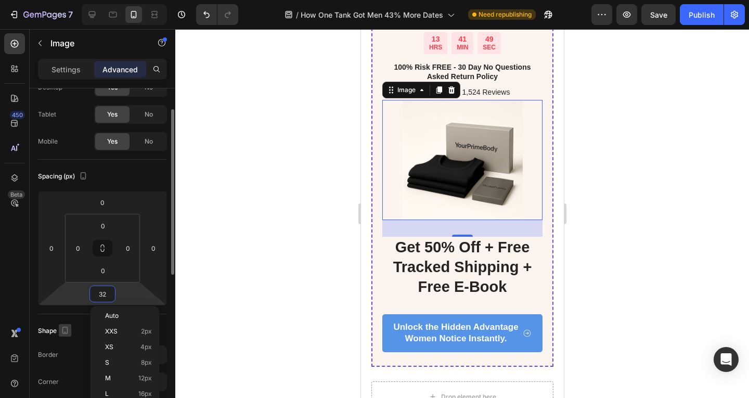
scroll to position [43, 0]
click at [102, 358] on div "S 8px" at bounding box center [125, 362] width 65 height 16
type input "8"
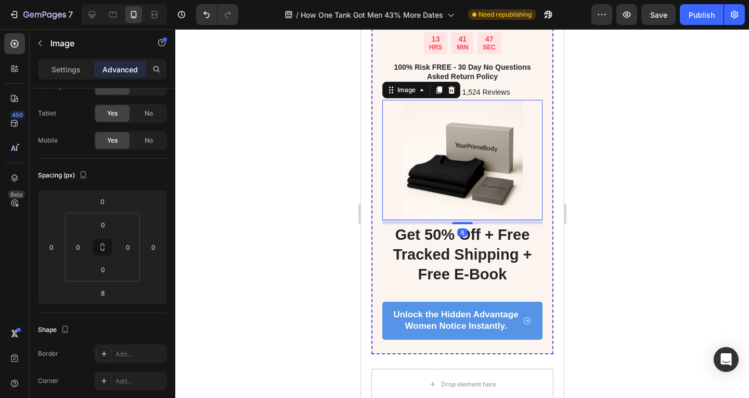
click at [264, 252] on div at bounding box center [462, 213] width 574 height 369
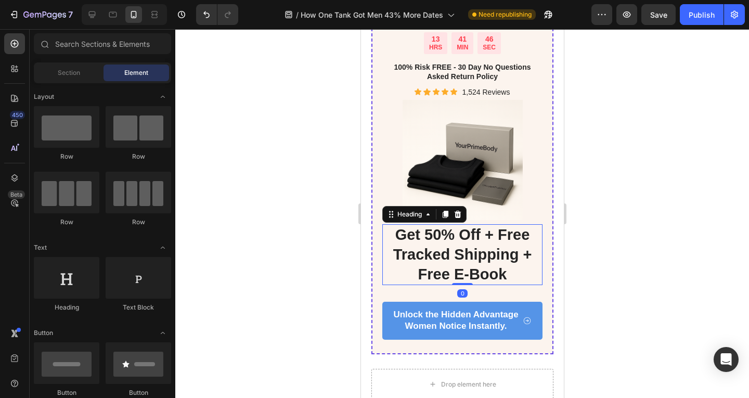
click at [422, 256] on h2 "get 50% off + free tracked shipping + free e-book" at bounding box center [462, 254] width 160 height 61
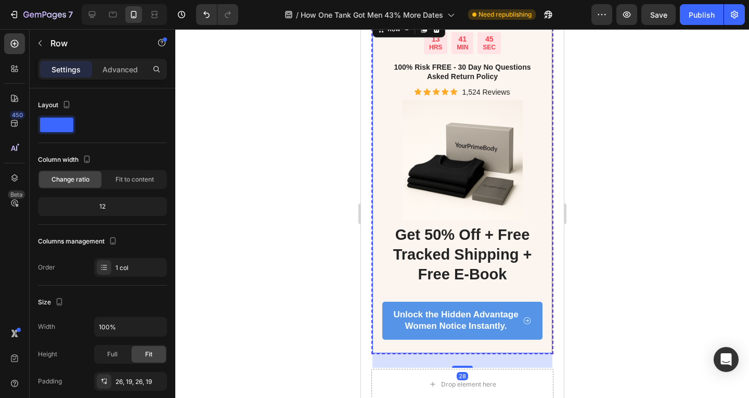
click at [409, 287] on div "13 HRS 41 MIN 45 SEC Countdown Timer 100% Risk FREE - 30 Day No Questions Asked…" at bounding box center [462, 185] width 160 height 307
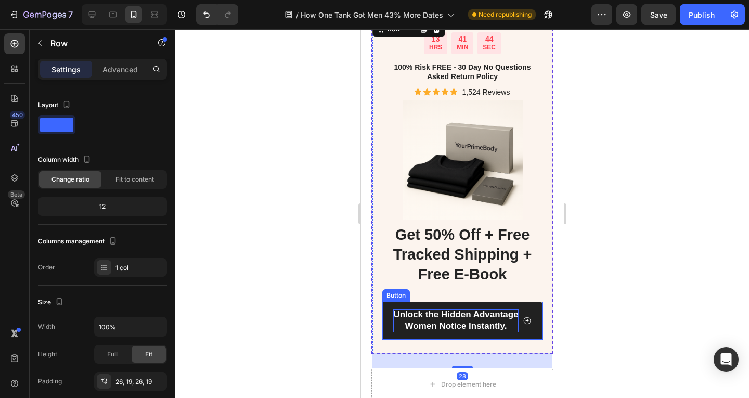
click at [401, 325] on p "Unlock the Hidden Advantage Women Notice Instantly." at bounding box center [455, 320] width 125 height 23
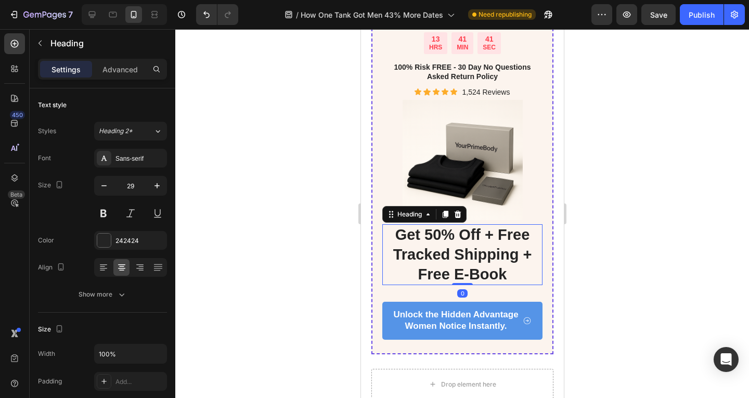
click at [461, 254] on h2 "get 50% off + free tracked shipping + free e-book" at bounding box center [462, 254] width 160 height 61
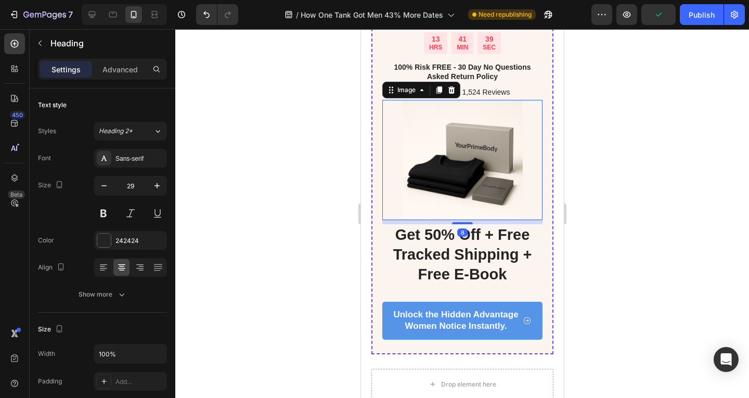
click at [531, 214] on div "Image 8" at bounding box center [462, 160] width 160 height 120
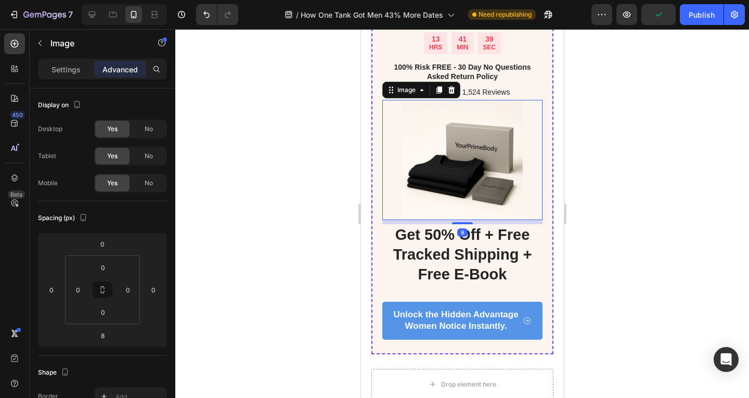
click at [530, 220] on div "8" at bounding box center [462, 222] width 160 height 4
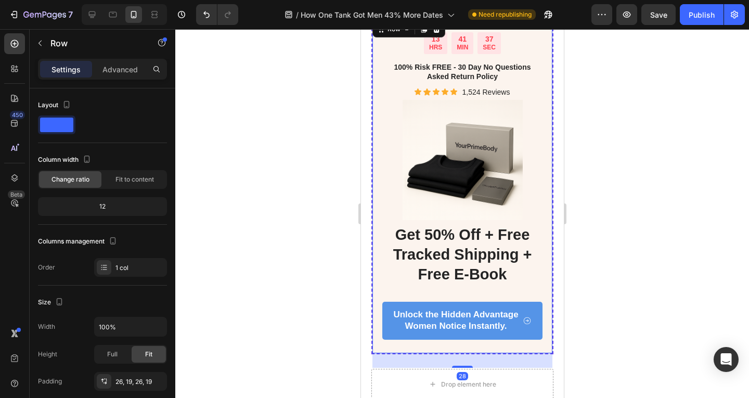
click at [534, 218] on div "13 HRS 41 MIN 37 SEC Countdown Timer 100% Risk FREE - 30 Day No Questions Asked…" at bounding box center [462, 186] width 182 height 337
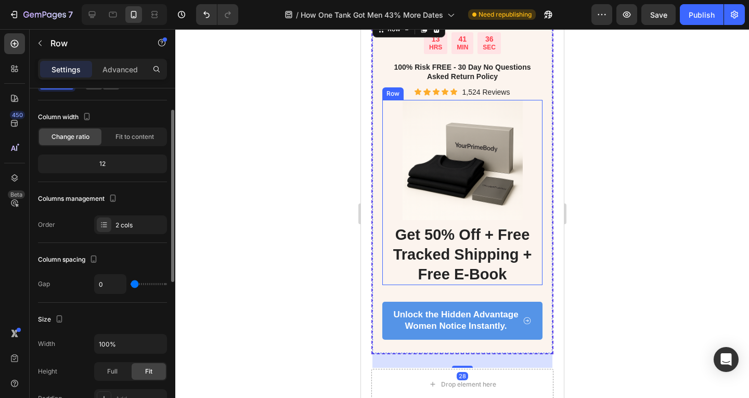
click at [533, 217] on div "Image" at bounding box center [462, 162] width 160 height 124
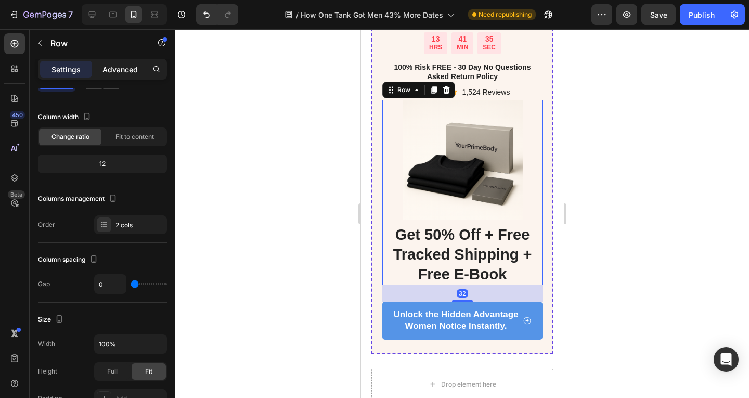
click at [134, 66] on p "Advanced" at bounding box center [119, 69] width 35 height 11
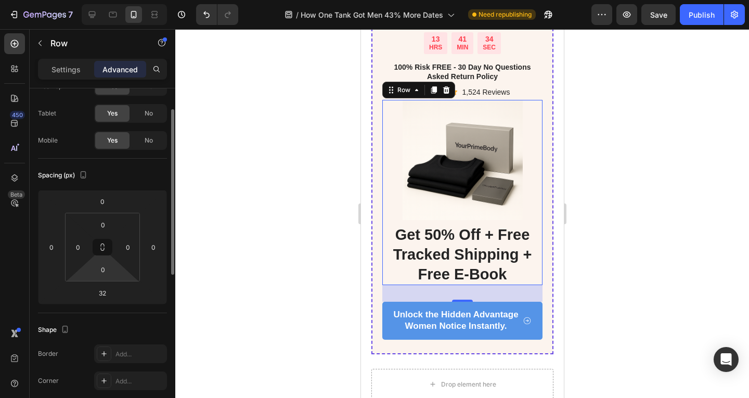
click at [103, 0] on html "7 Version history / How One Tank Got Men 43% More Dates Need republishing Previ…" at bounding box center [374, 0] width 749 height 0
click at [102, 292] on input "32" at bounding box center [102, 293] width 21 height 16
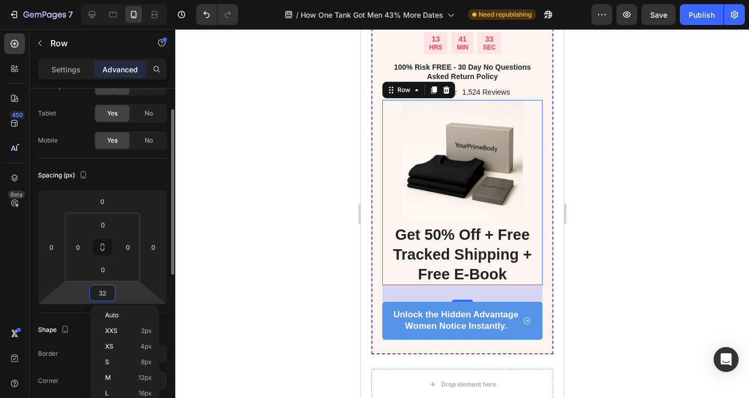
scroll to position [50, 0]
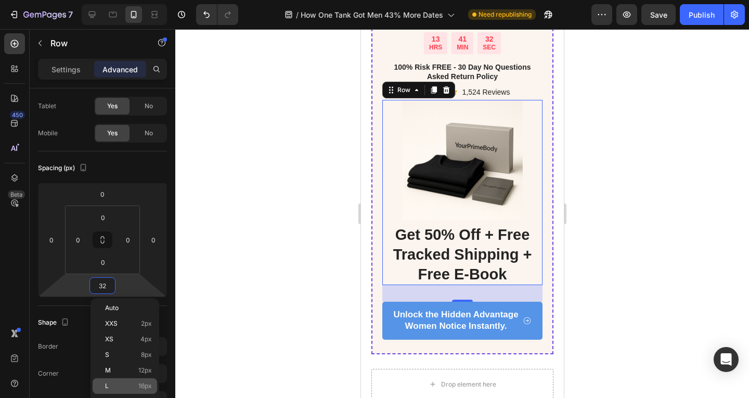
click at [112, 382] on p "L 16px" at bounding box center [128, 385] width 47 height 7
type input "16"
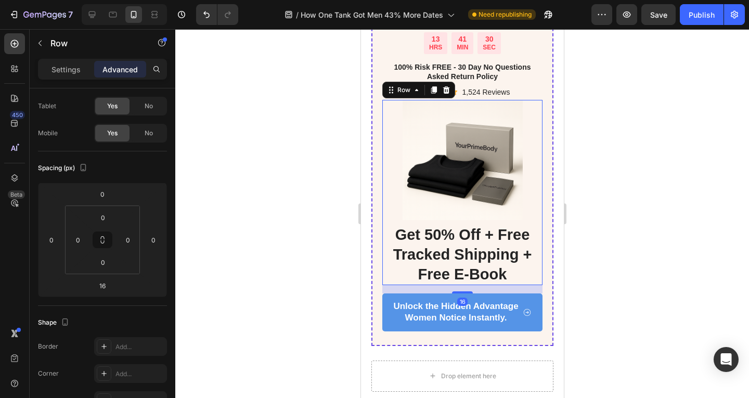
click at [259, 277] on div at bounding box center [462, 213] width 574 height 369
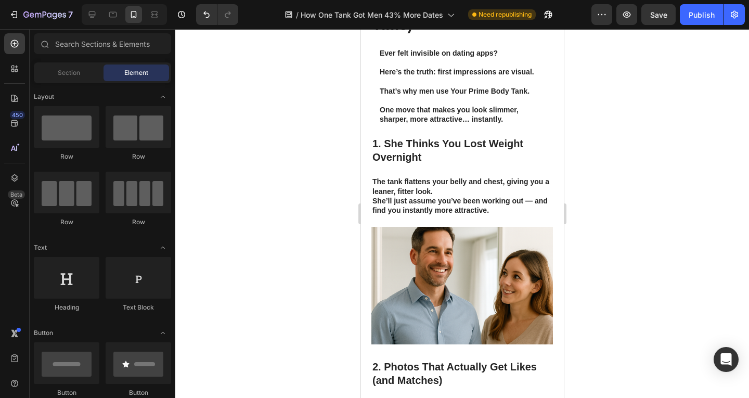
scroll to position [0, 0]
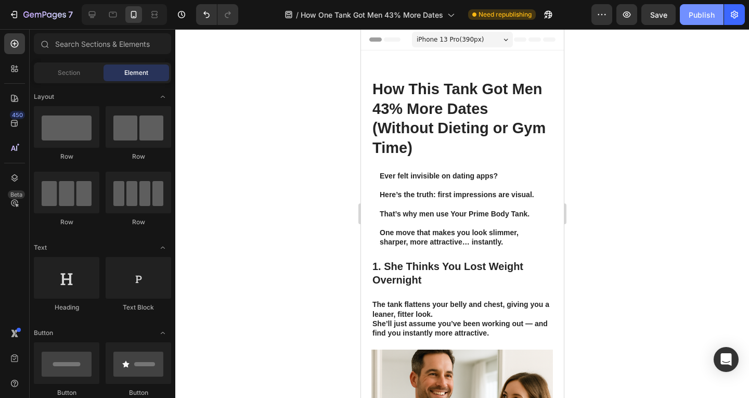
click at [700, 14] on div "Publish" at bounding box center [702, 14] width 26 height 11
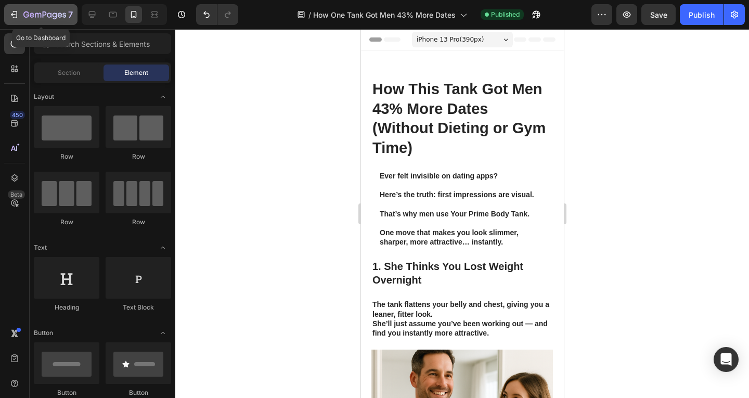
click at [20, 24] on button "7" at bounding box center [40, 14] width 73 height 21
